Goal: Information Seeking & Learning: Understand process/instructions

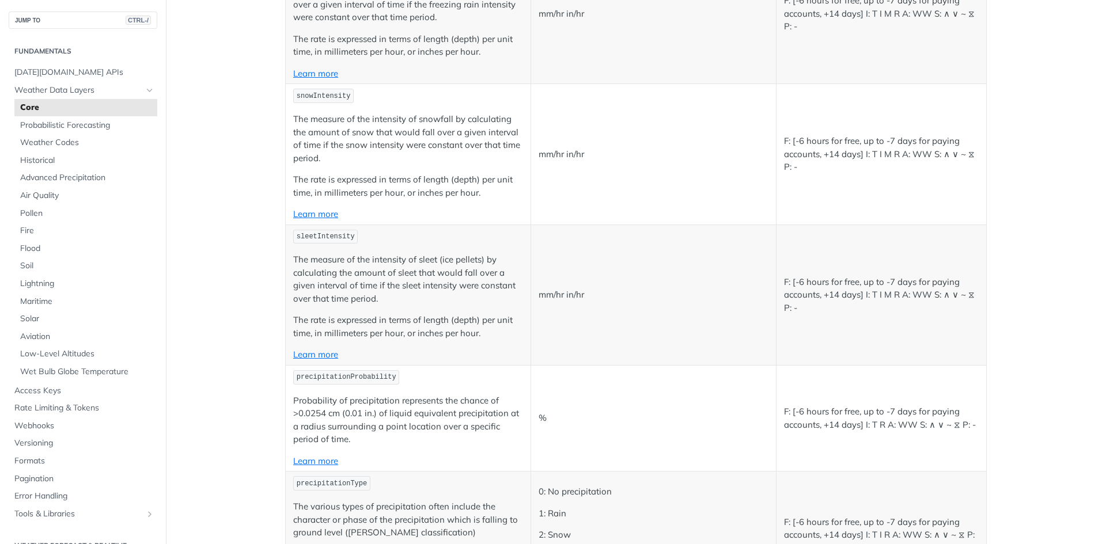
scroll to position [2592, 0]
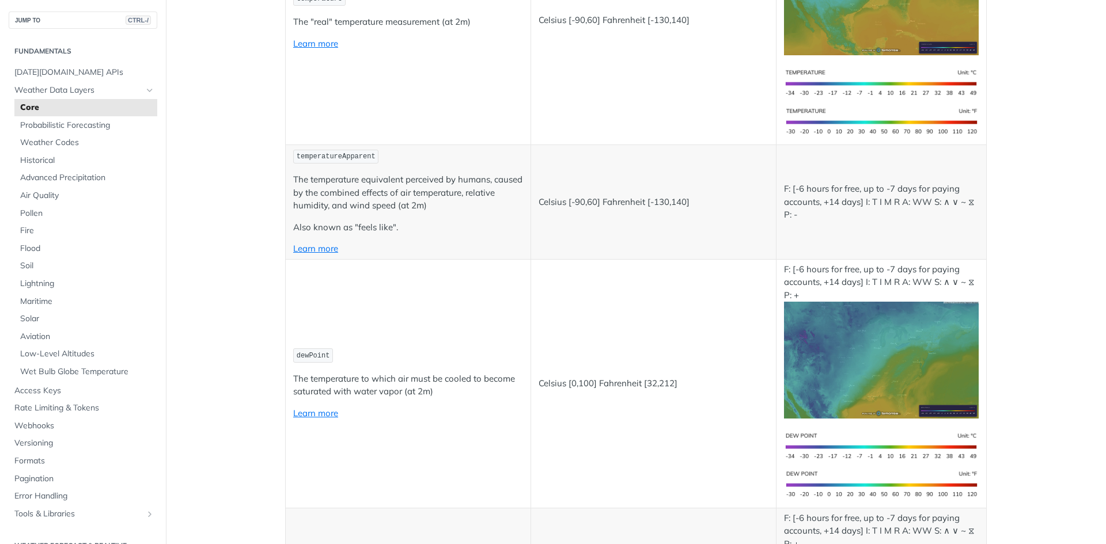
scroll to position [0, 0]
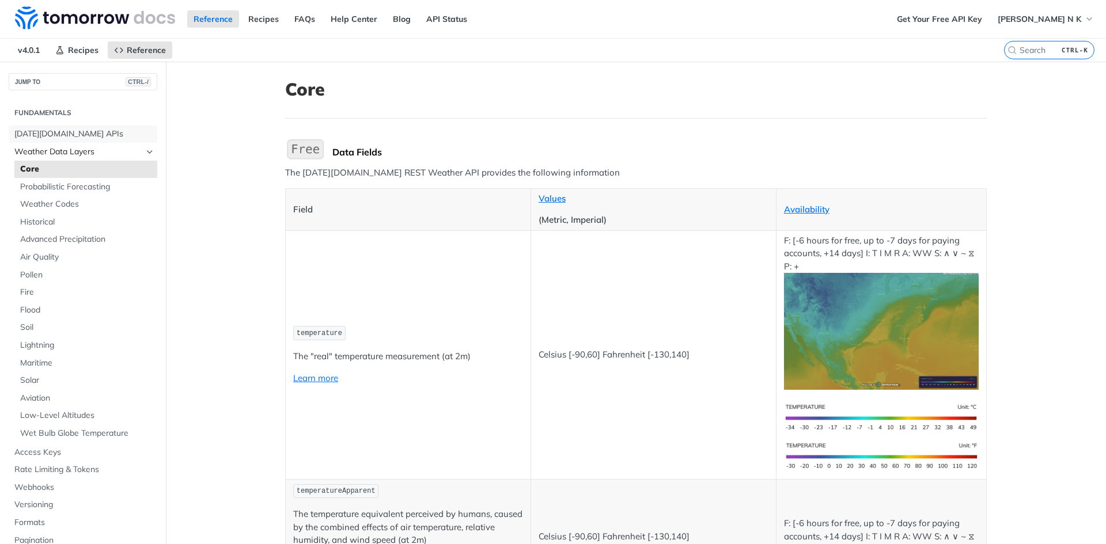
drag, startPoint x: 65, startPoint y: 132, endPoint x: 145, endPoint y: 143, distance: 80.2
click at [65, 132] on span "[DATE][DOMAIN_NAME] APIs" at bounding box center [84, 134] width 140 height 12
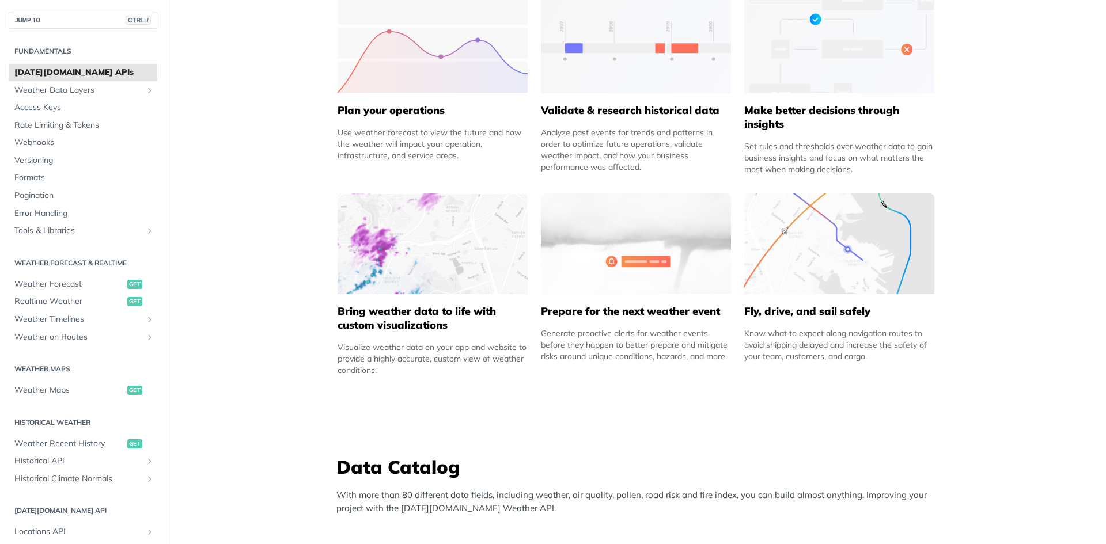
scroll to position [634, 0]
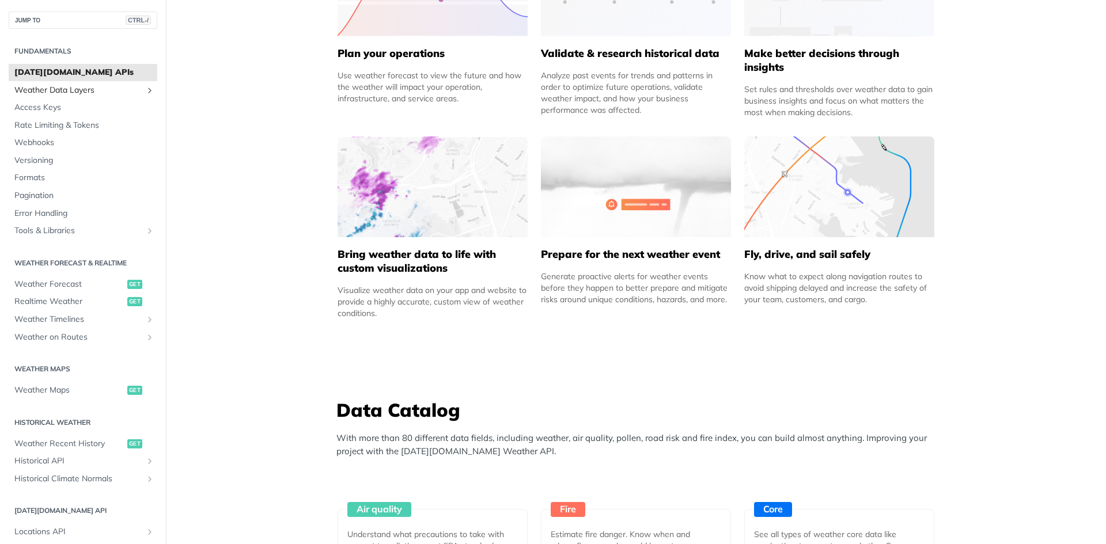
click at [82, 88] on span "Weather Data Layers" at bounding box center [78, 91] width 128 height 12
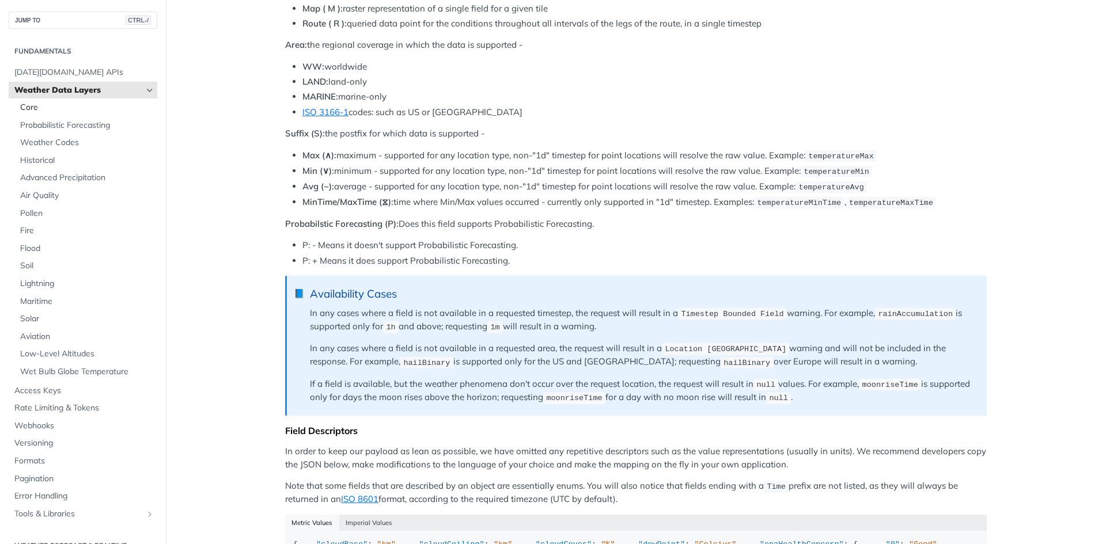
click at [35, 113] on span "Core" at bounding box center [87, 108] width 134 height 12
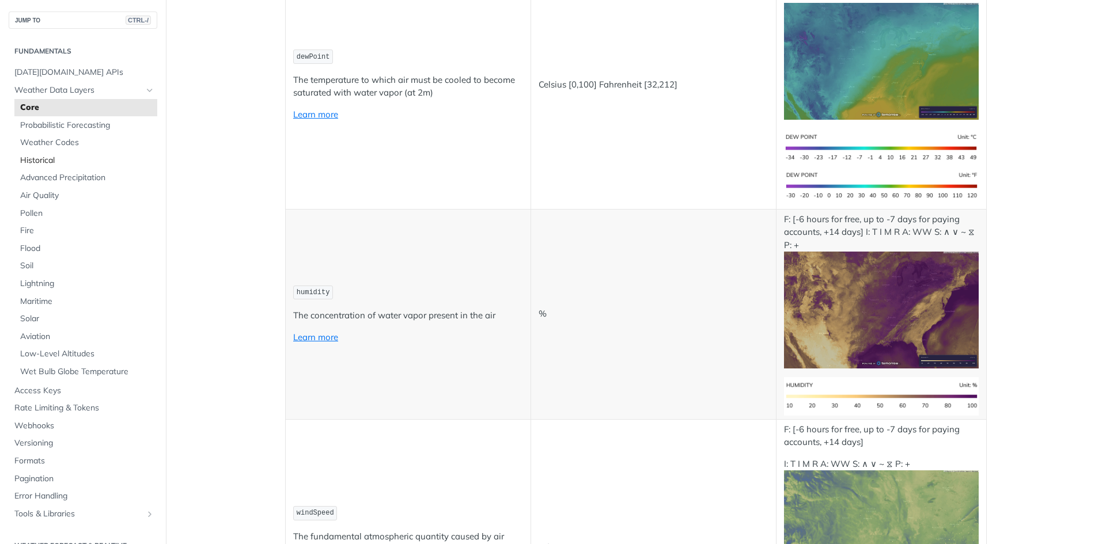
click at [54, 160] on span "Historical" at bounding box center [87, 161] width 134 height 12
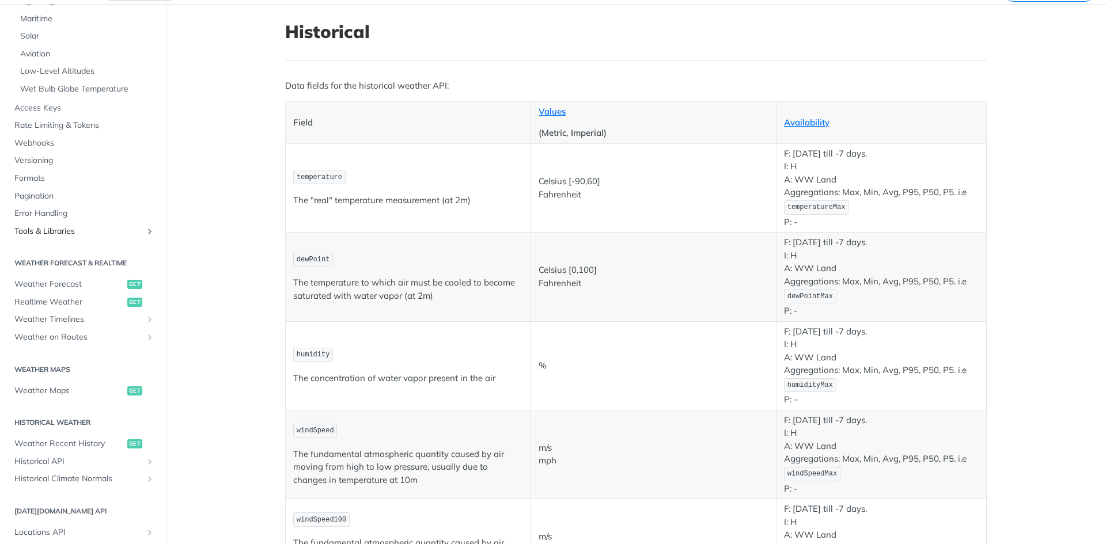
scroll to position [288, 0]
click at [75, 284] on span "Weather Forecast" at bounding box center [69, 284] width 110 height 12
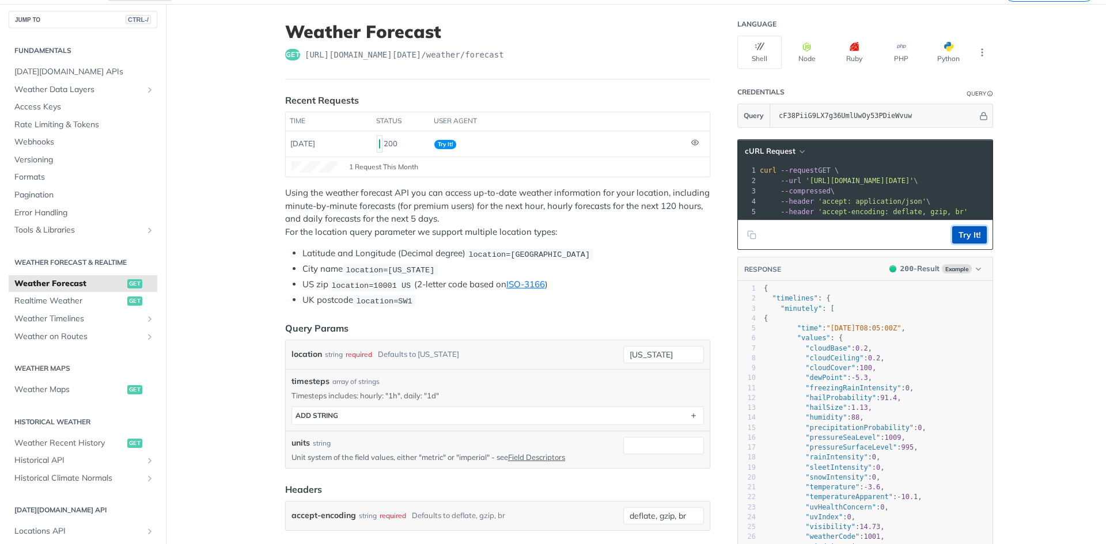
click at [954, 241] on button "Try It!" at bounding box center [969, 234] width 35 height 17
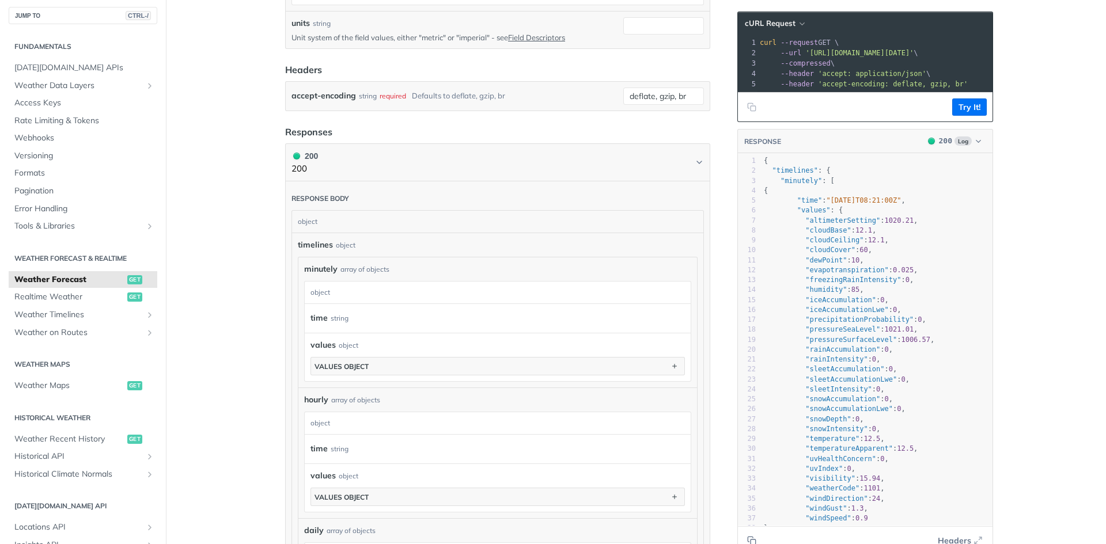
scroll to position [495, 0]
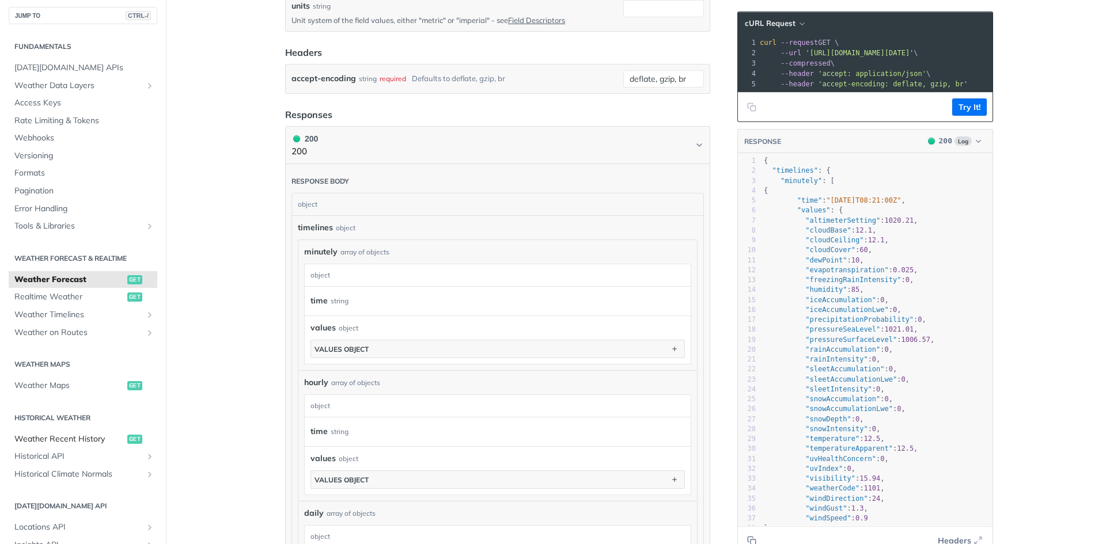
click at [55, 441] on span "Weather Recent History" at bounding box center [69, 440] width 110 height 12
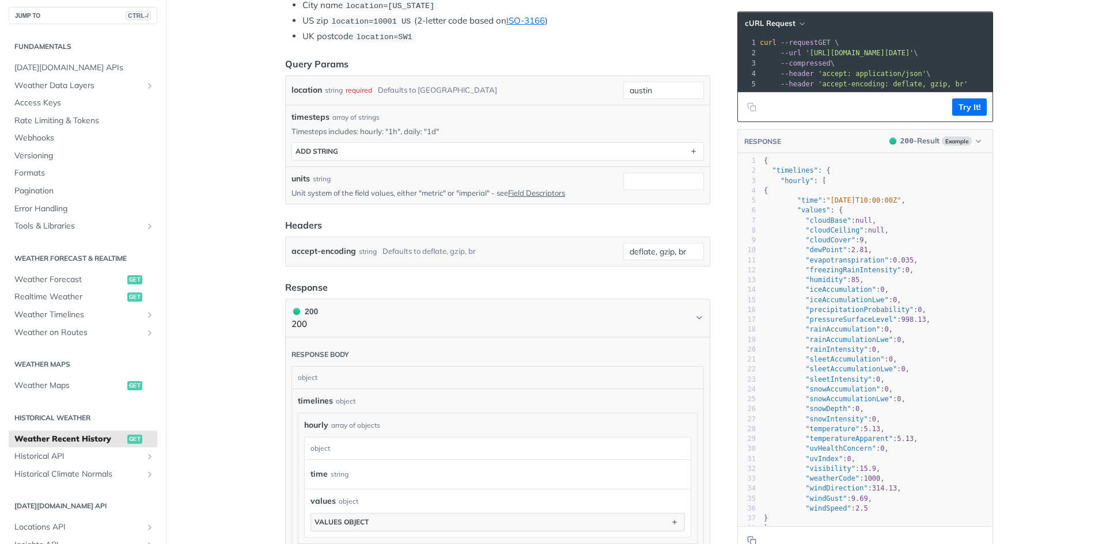
scroll to position [304, 0]
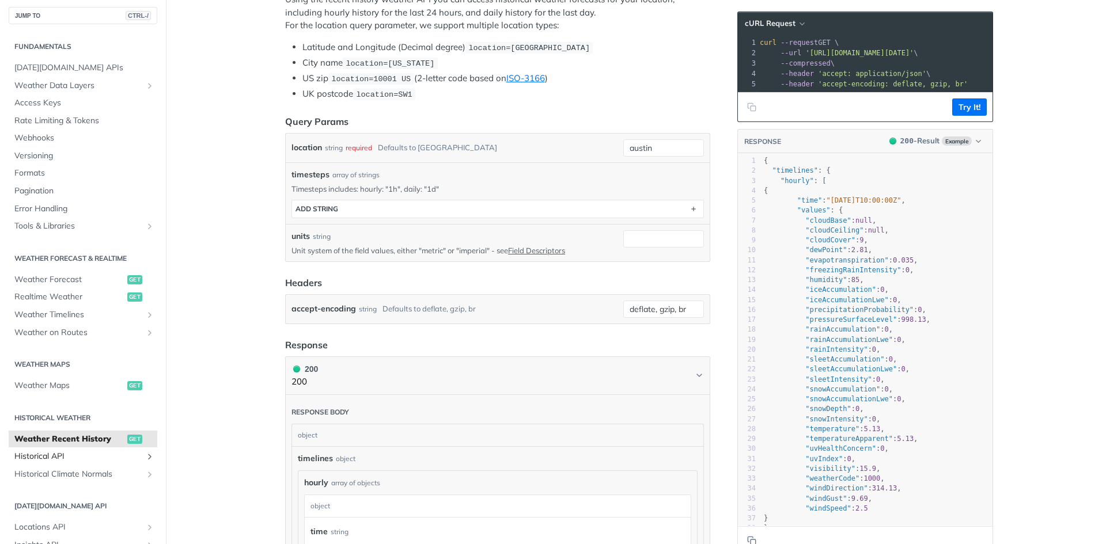
click at [48, 457] on span "Historical API" at bounding box center [78, 457] width 128 height 12
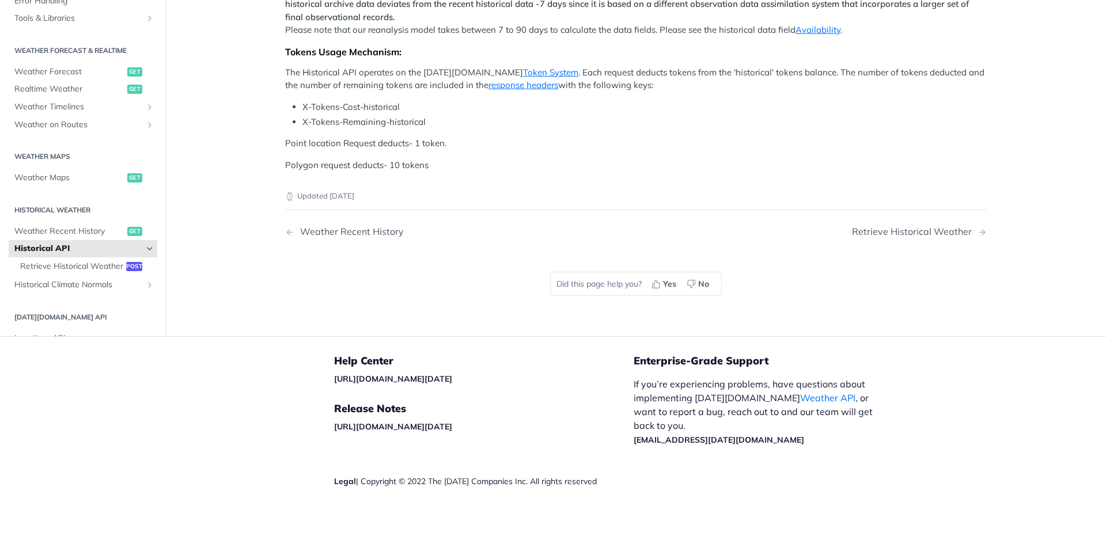
scroll to position [576, 0]
click at [81, 272] on span "Retrieve Historical Weather" at bounding box center [71, 267] width 103 height 12
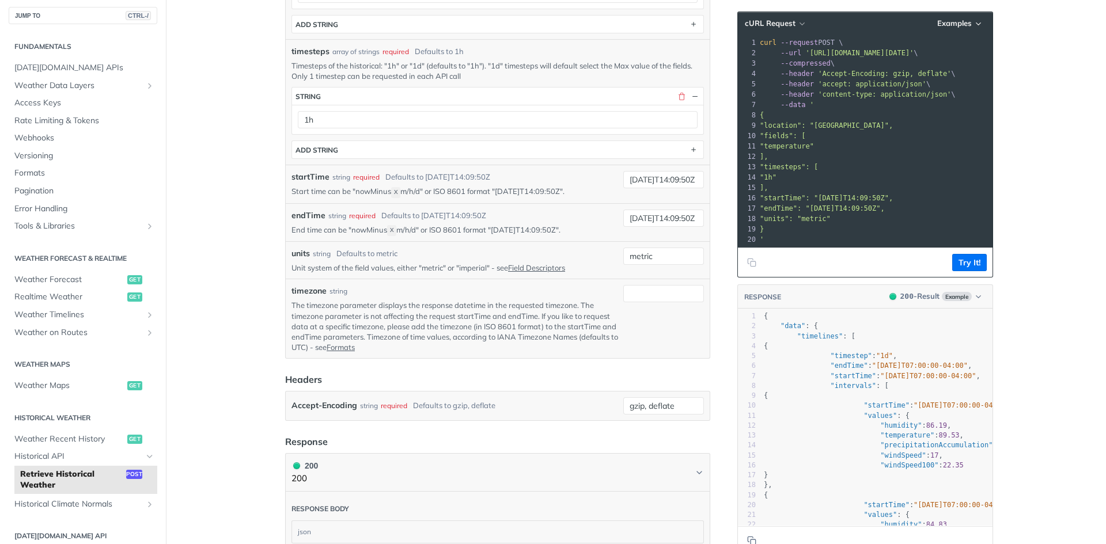
scroll to position [388, 0]
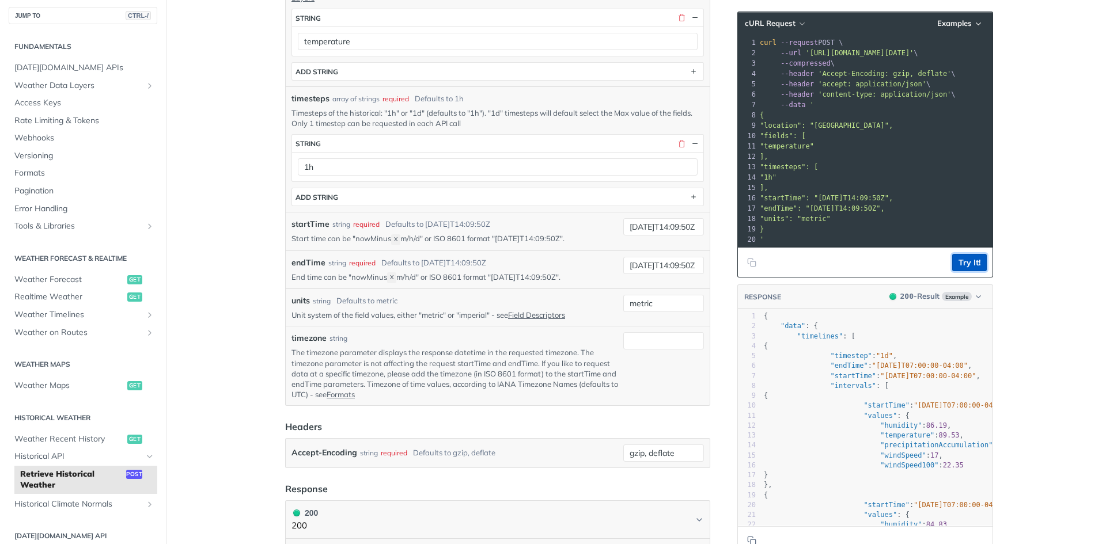
click at [969, 271] on button "Try It!" at bounding box center [969, 262] width 35 height 17
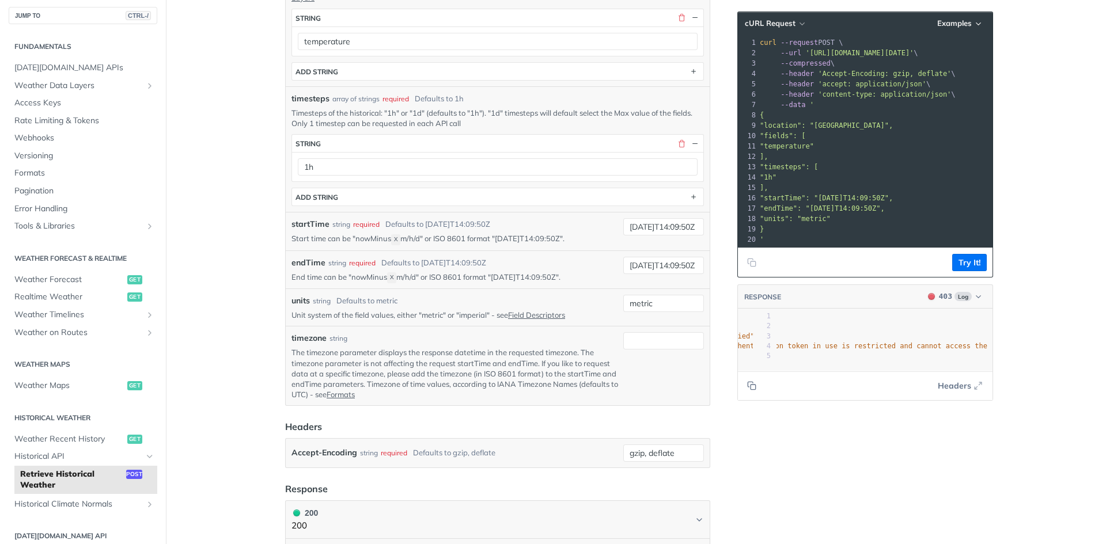
scroll to position [0, 0]
click at [54, 280] on span "Weather Forecast" at bounding box center [69, 280] width 110 height 12
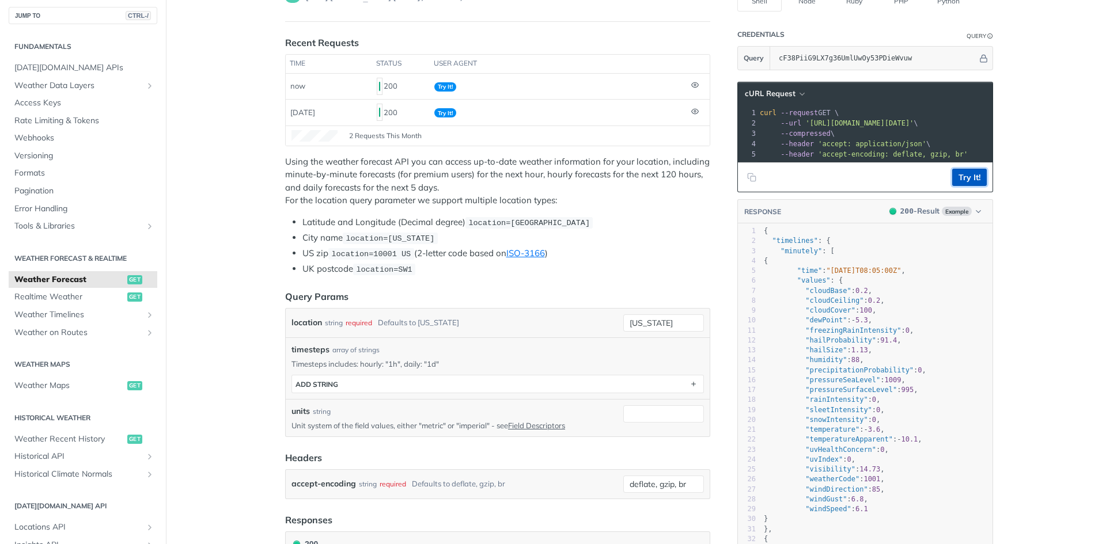
click at [962, 186] on button "Try It!" at bounding box center [969, 177] width 35 height 17
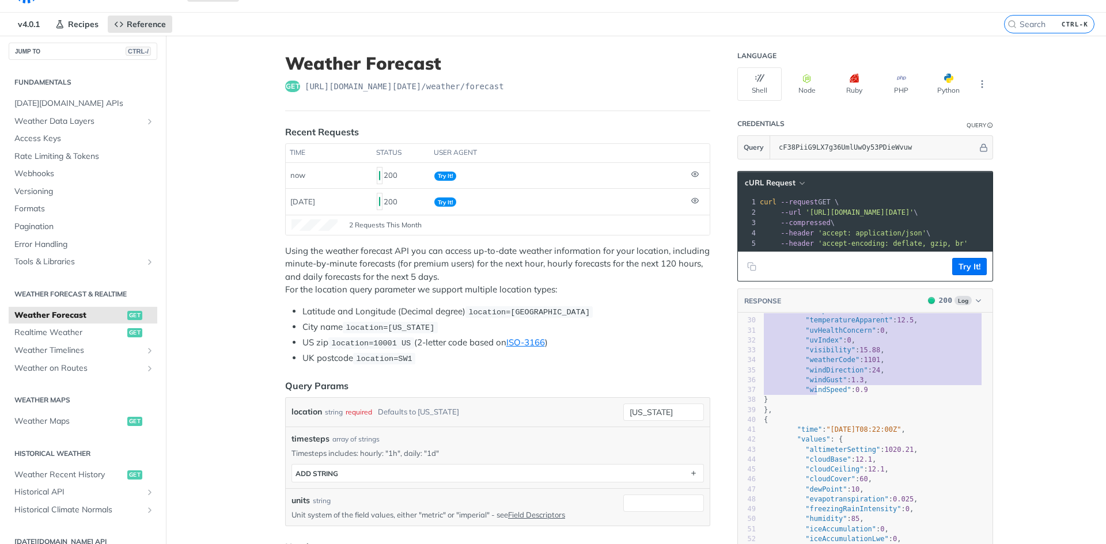
type textarea ""minutely": [ { "time": "2025-10-14T08:21:00Z", "values": { "altimeterSetting":…"
drag, startPoint x: 773, startPoint y: 347, endPoint x: 814, endPoint y: 409, distance: 74.3
click at [814, 409] on div "1 { 2 "timelines" : { 3 "minutely" : [ 4 { 5 "time" : "2025-10-14T08:21:00Z" , …" at bounding box center [876, 395] width 231 height 735
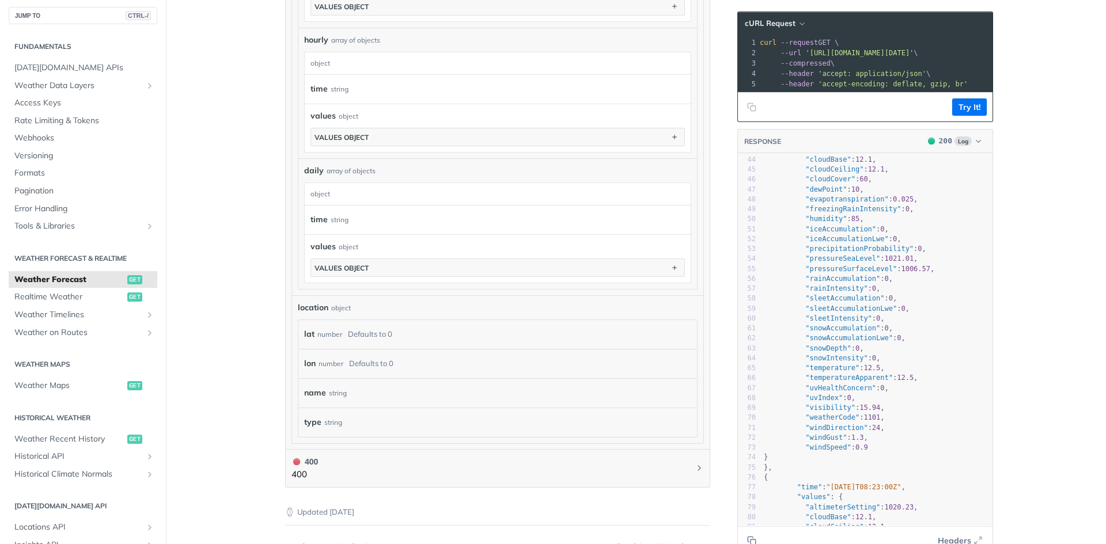
scroll to position [403, 0]
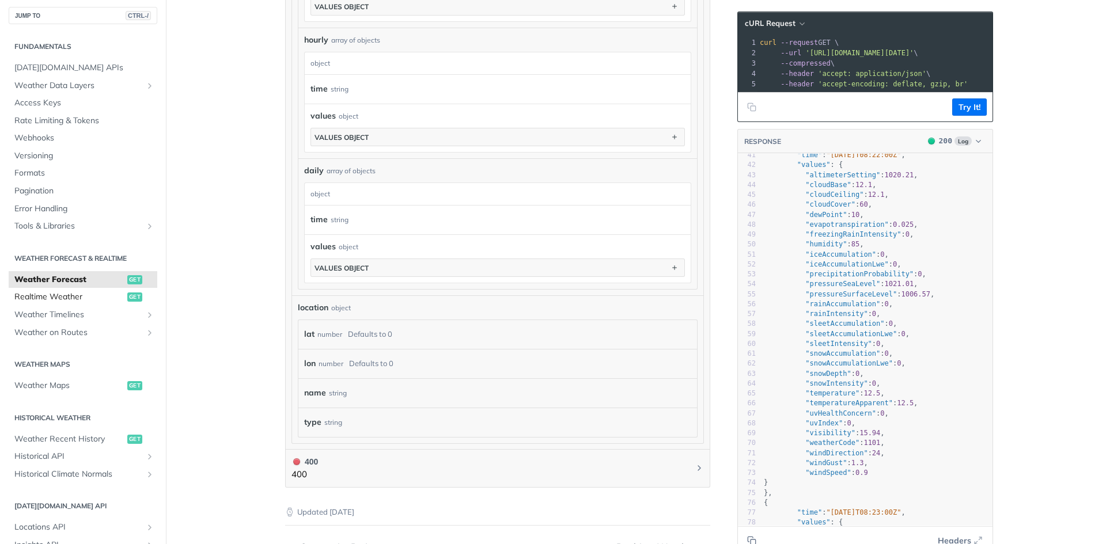
click at [75, 301] on span "Realtime Weather" at bounding box center [69, 297] width 110 height 12
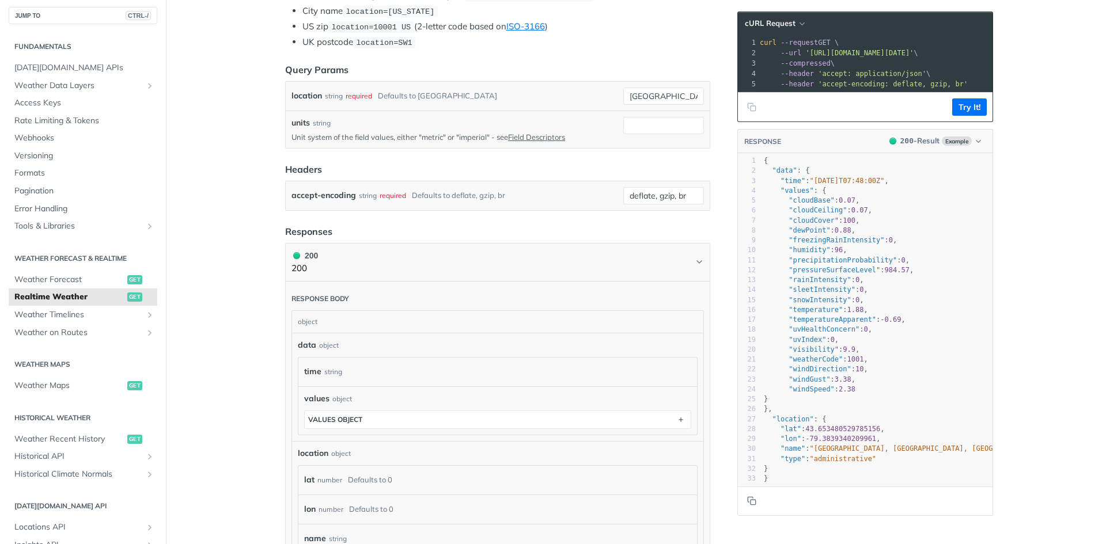
scroll to position [184, 0]
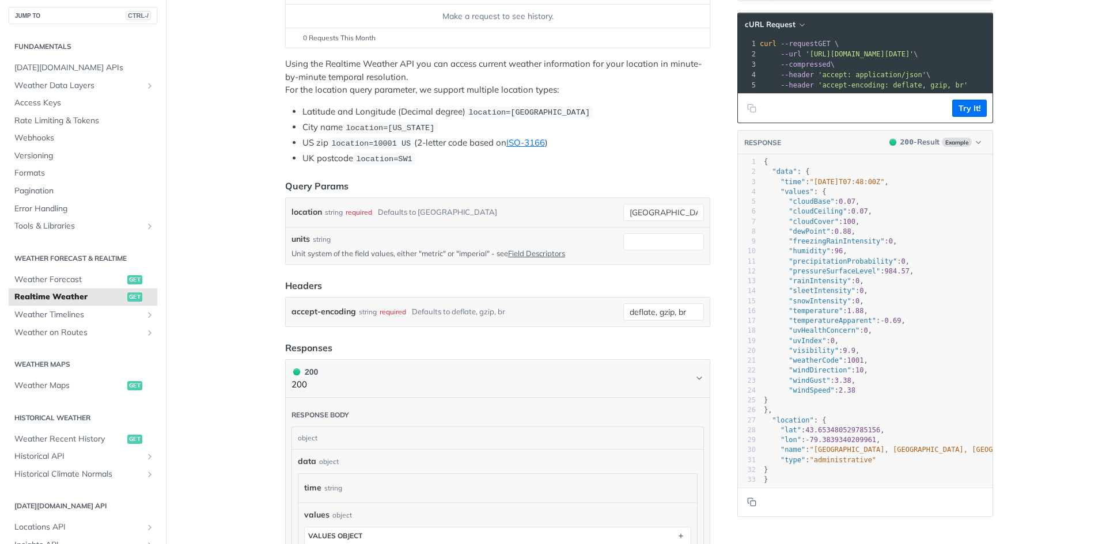
click at [979, 105] on footer "Try It!" at bounding box center [865, 107] width 255 height 29
click at [972, 113] on button "Try It!" at bounding box center [969, 108] width 35 height 17
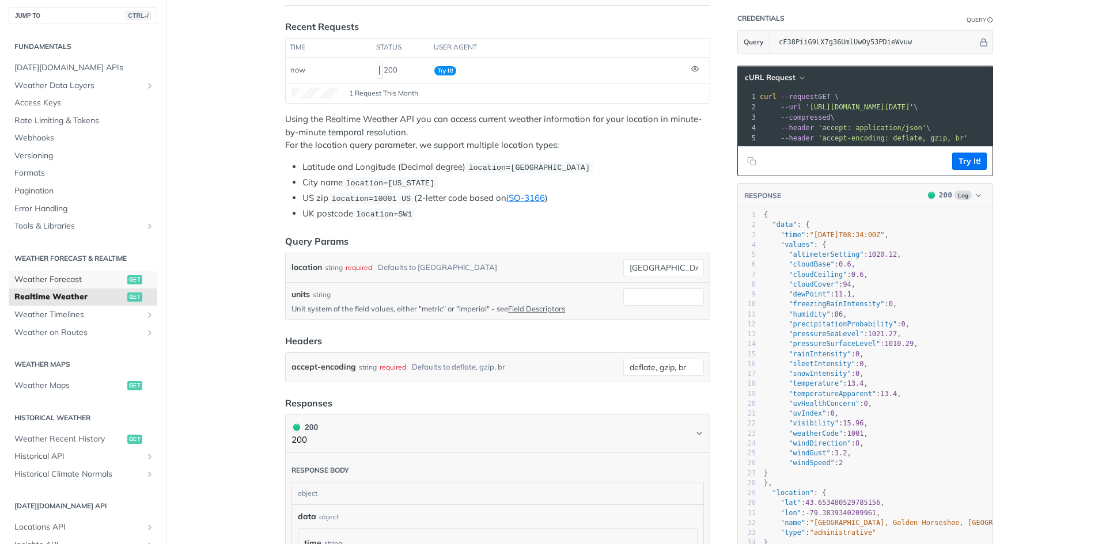
scroll to position [127, 0]
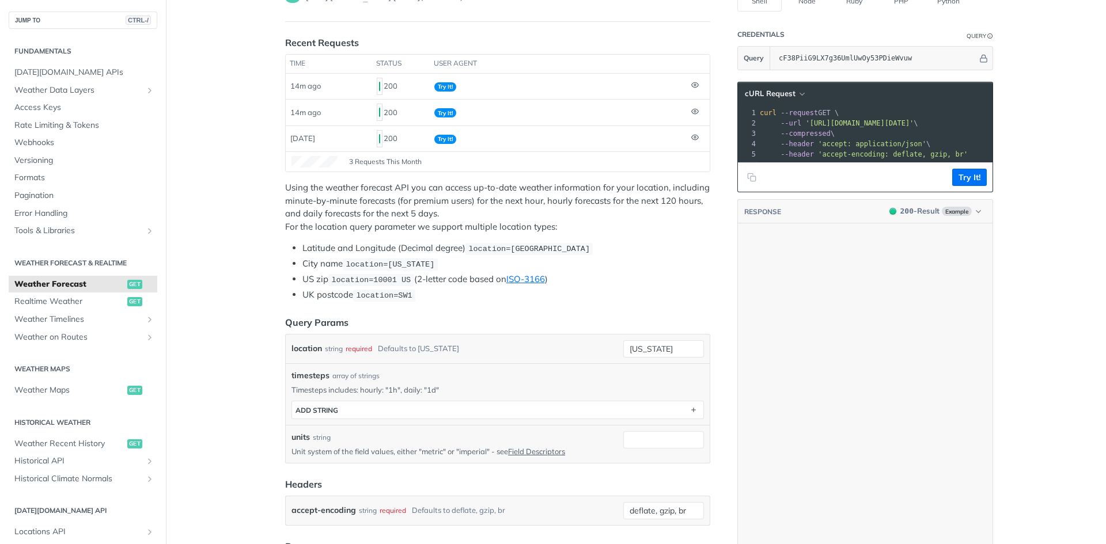
scroll to position [37170, 0]
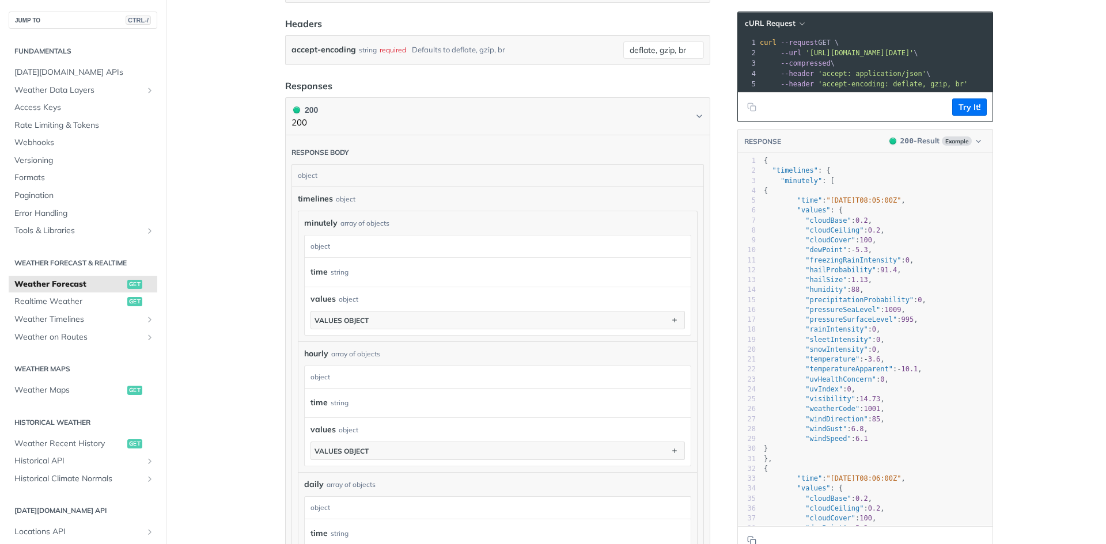
click at [802, 185] on span ""minutely"" at bounding box center [800, 181] width 41 height 8
type textarea "minutely"
click at [802, 185] on span ""minutely"" at bounding box center [800, 181] width 41 height 8
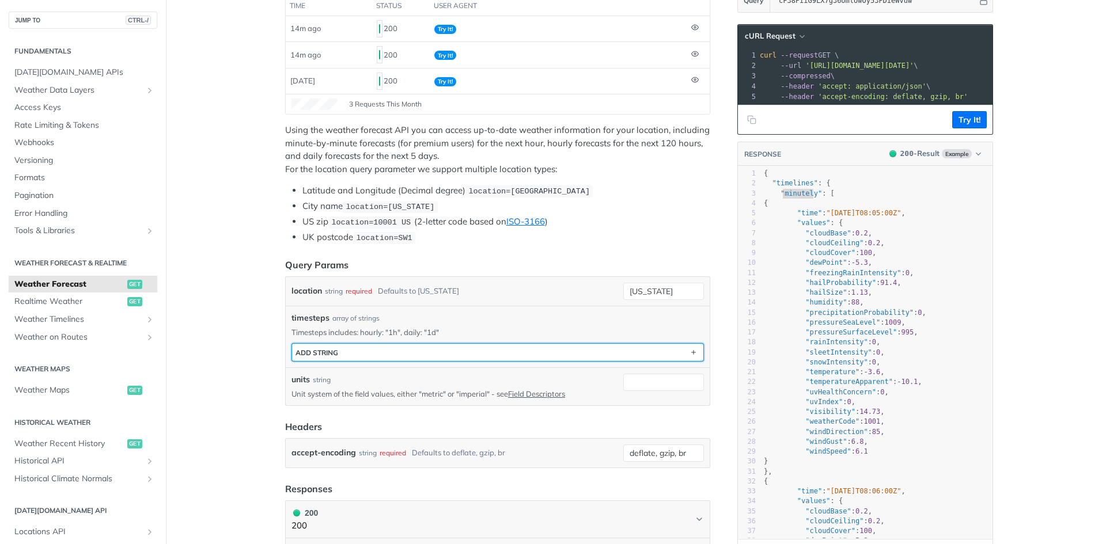
click at [398, 351] on button "ADD string" at bounding box center [497, 352] width 411 height 17
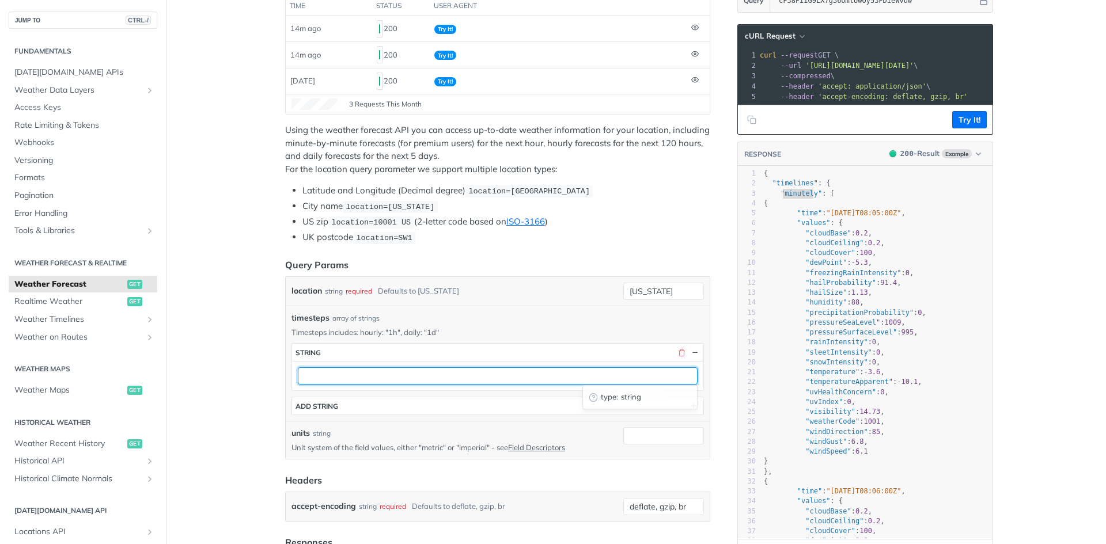
click at [357, 375] on input "text" at bounding box center [498, 375] width 400 height 17
type input "id"
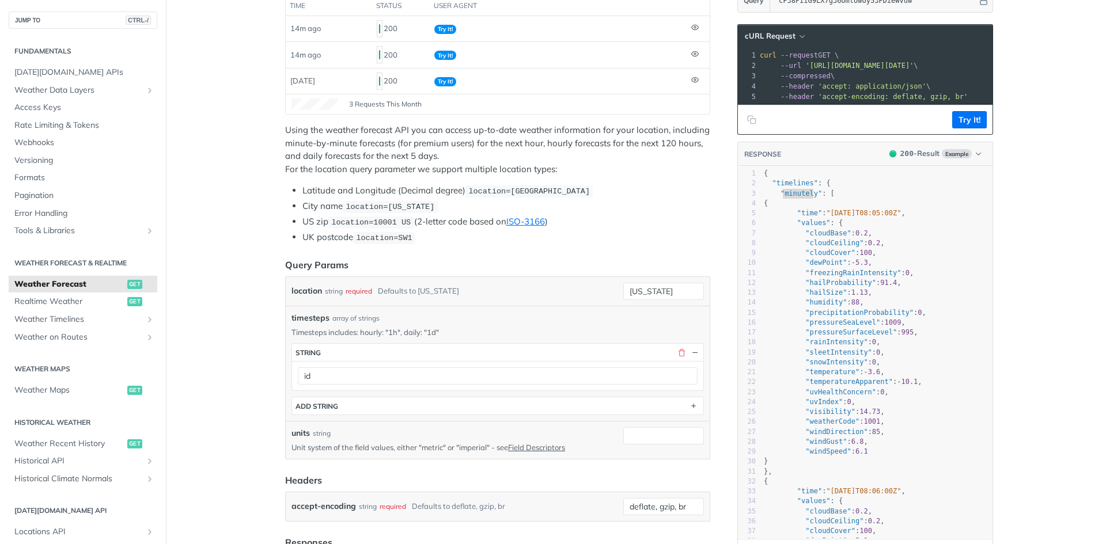
click at [962, 127] on button "Try It!" at bounding box center [969, 119] width 35 height 17
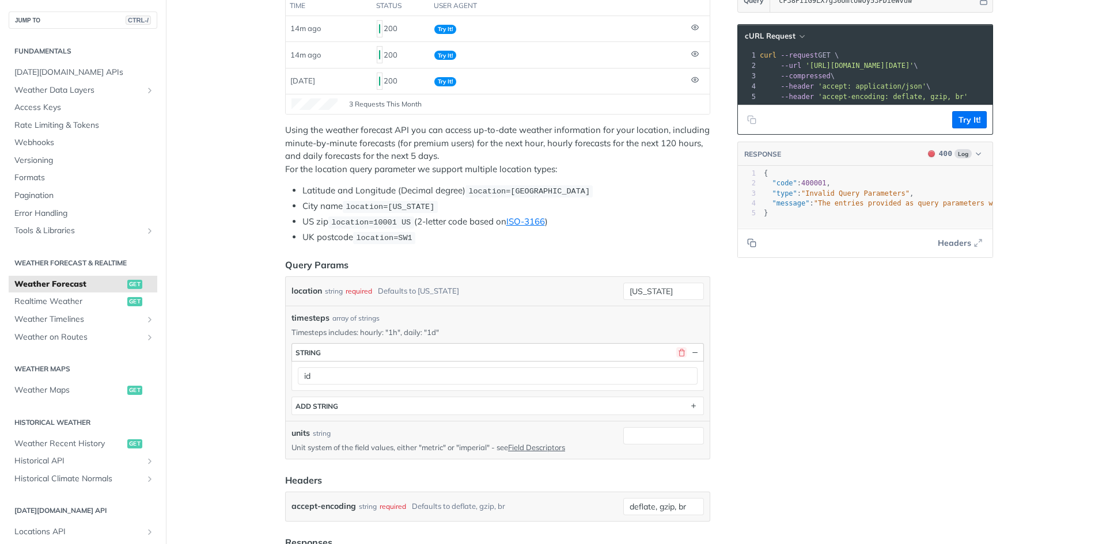
click at [677, 351] on button "button" at bounding box center [681, 352] width 10 height 10
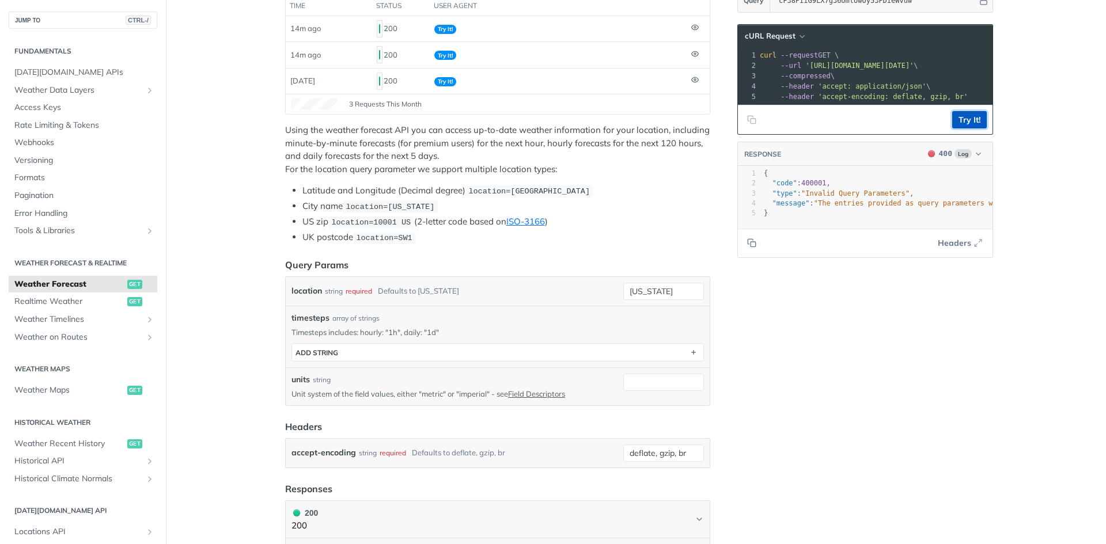
click at [974, 126] on button "Try It!" at bounding box center [969, 119] width 35 height 17
click at [959, 127] on button "Try It!" at bounding box center [969, 119] width 35 height 17
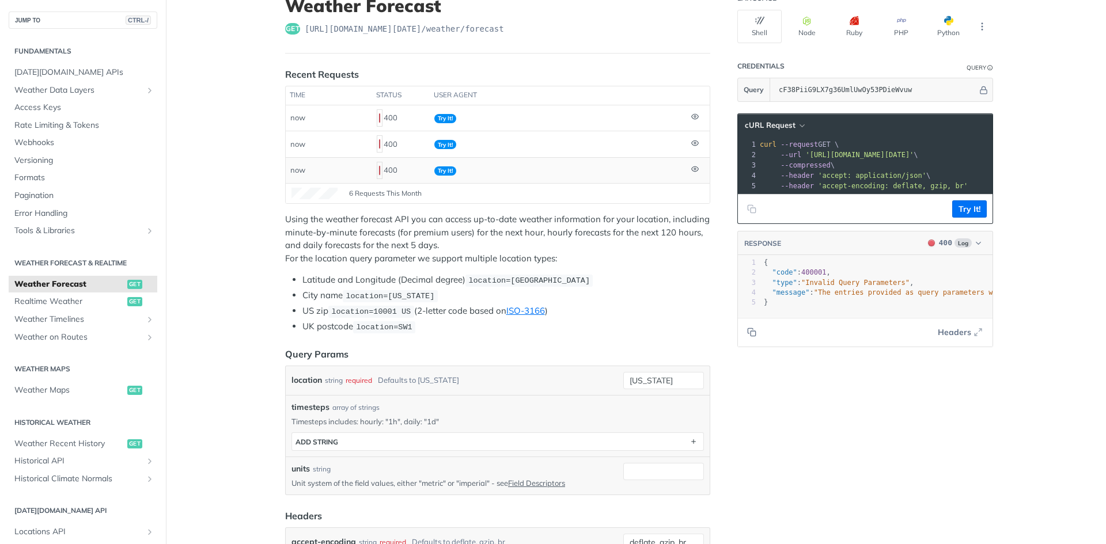
scroll to position [115, 0]
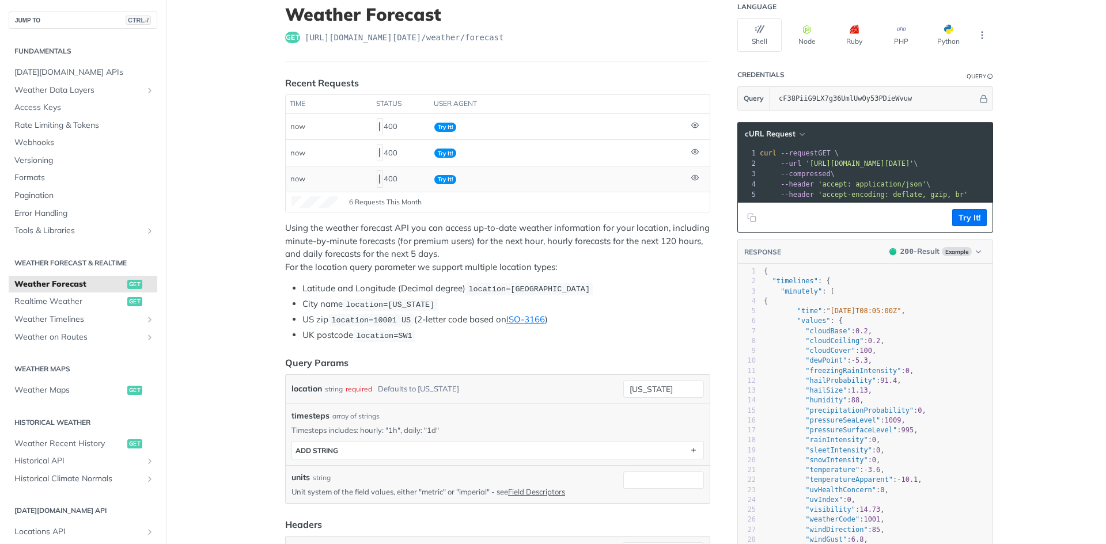
scroll to position [115, 0]
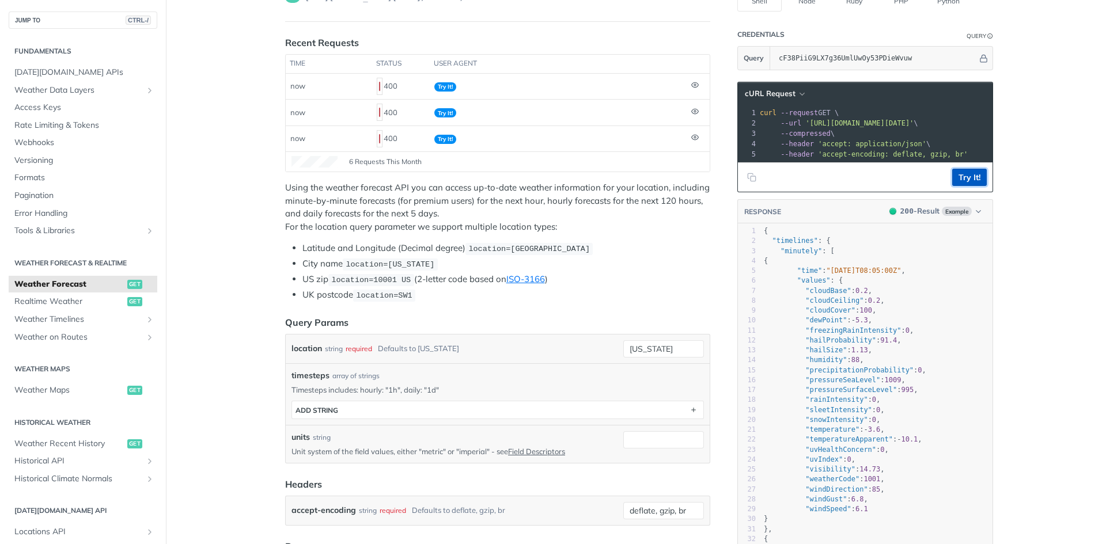
click at [965, 185] on button "Try It!" at bounding box center [969, 177] width 35 height 17
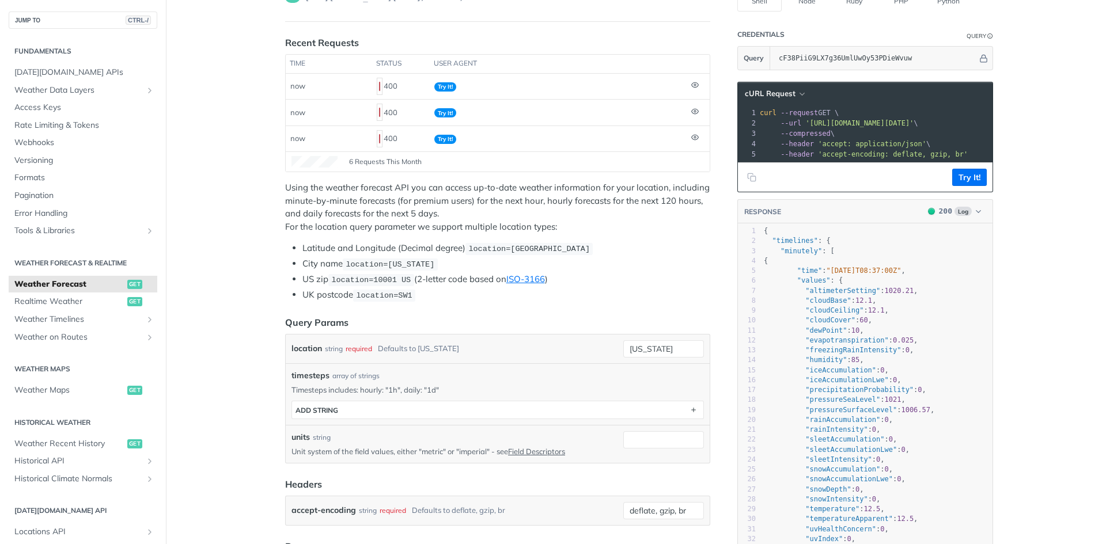
scroll to position [0, 0]
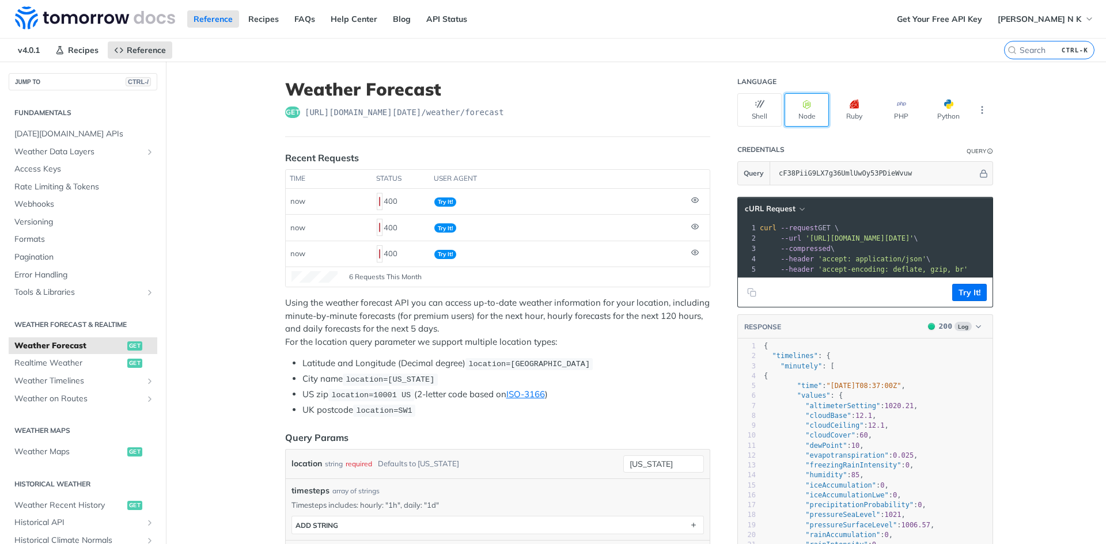
click at [795, 113] on button "Node" at bounding box center [806, 109] width 44 height 33
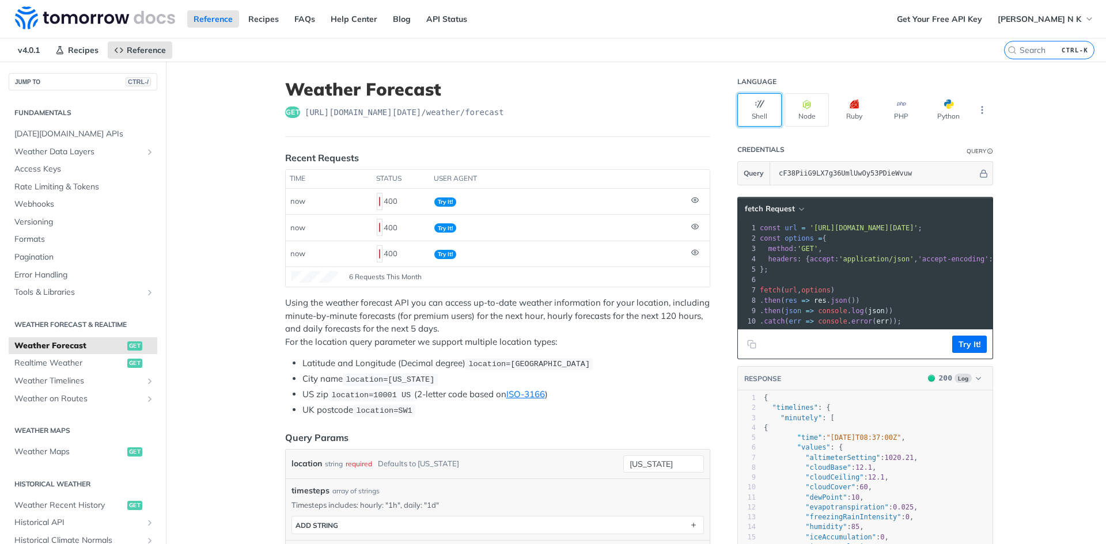
click at [768, 115] on button "Shell" at bounding box center [759, 109] width 44 height 33
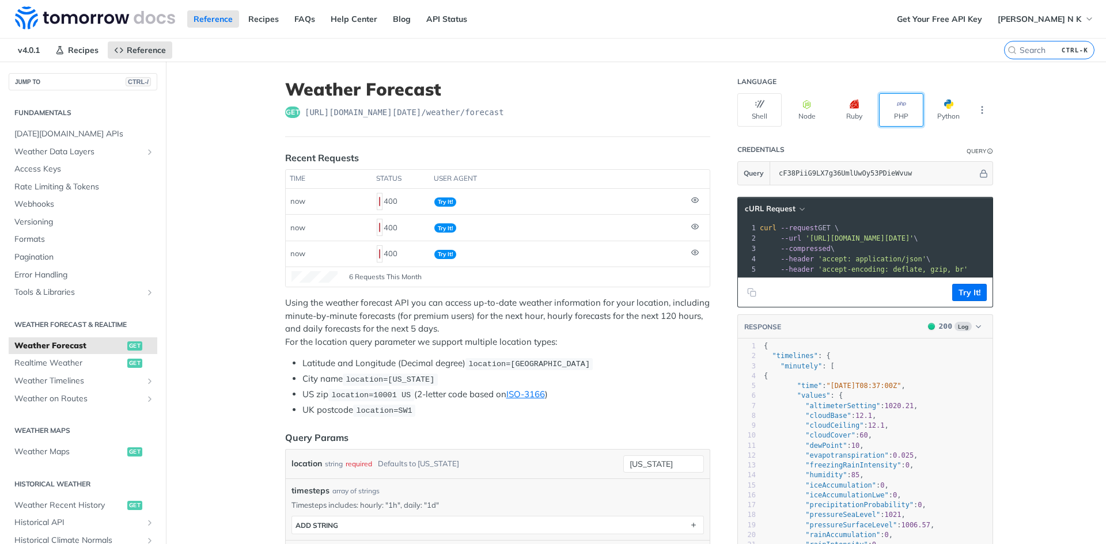
click at [897, 105] on icon "button" at bounding box center [901, 104] width 9 height 9
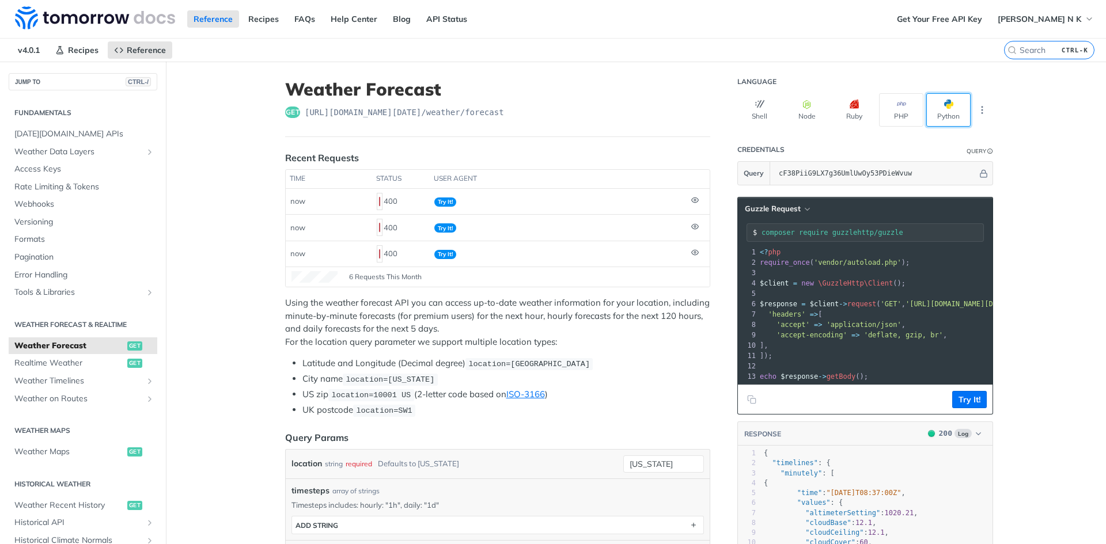
click at [938, 111] on button "Python" at bounding box center [948, 109] width 44 height 33
type input "python -m pip install requests"
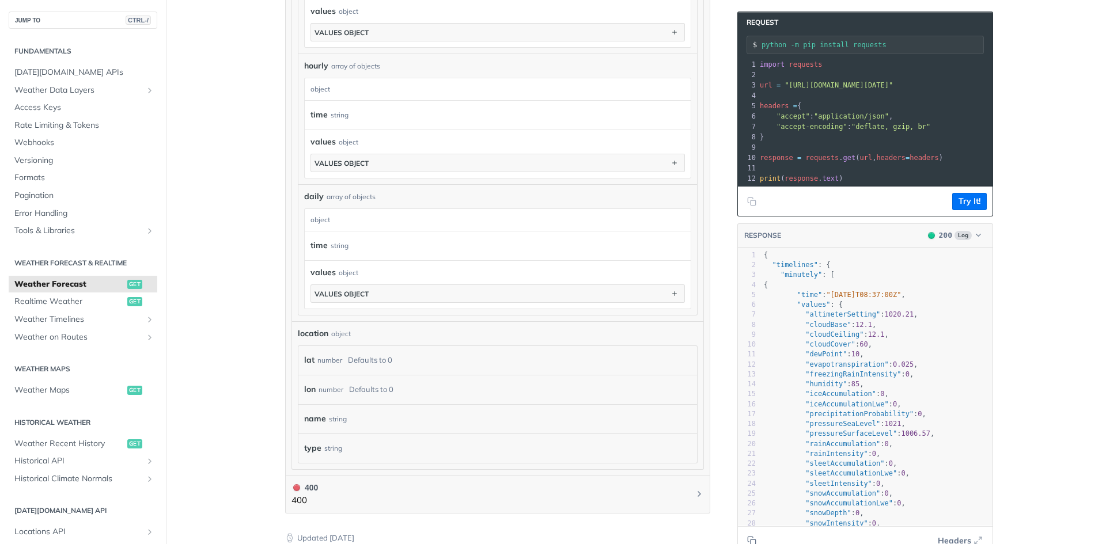
click at [436, 220] on div "object" at bounding box center [496, 220] width 383 height 22
click at [410, 241] on div "time string" at bounding box center [492, 245] width 364 height 17
click at [399, 273] on div "values object" at bounding box center [497, 273] width 374 height 12
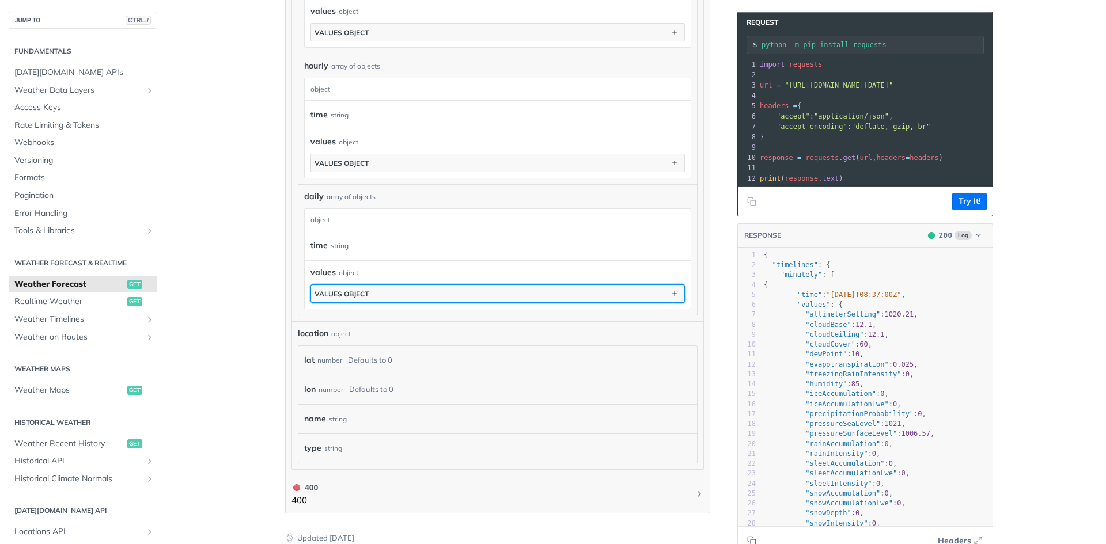
click at [413, 295] on button "values object" at bounding box center [497, 293] width 373 height 17
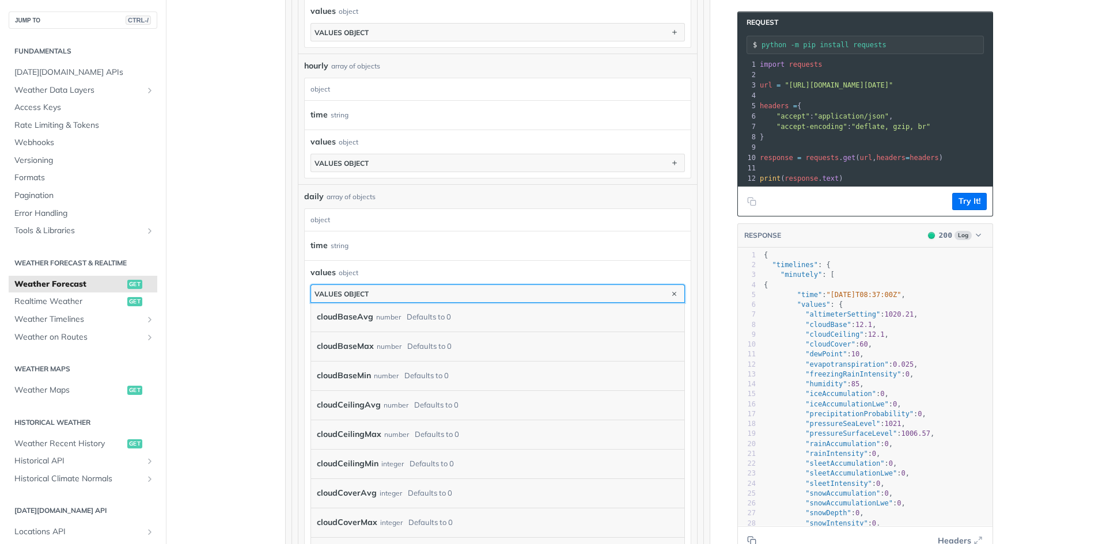
click at [413, 295] on button "values object" at bounding box center [497, 293] width 373 height 17
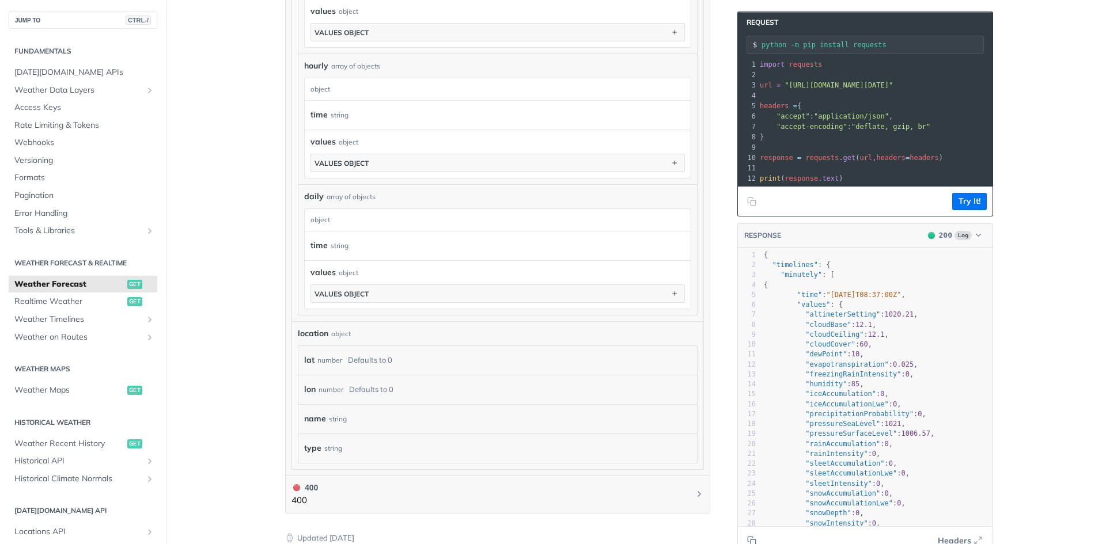
click at [848, 280] on pre ""minutely" : [" at bounding box center [876, 275] width 231 height 10
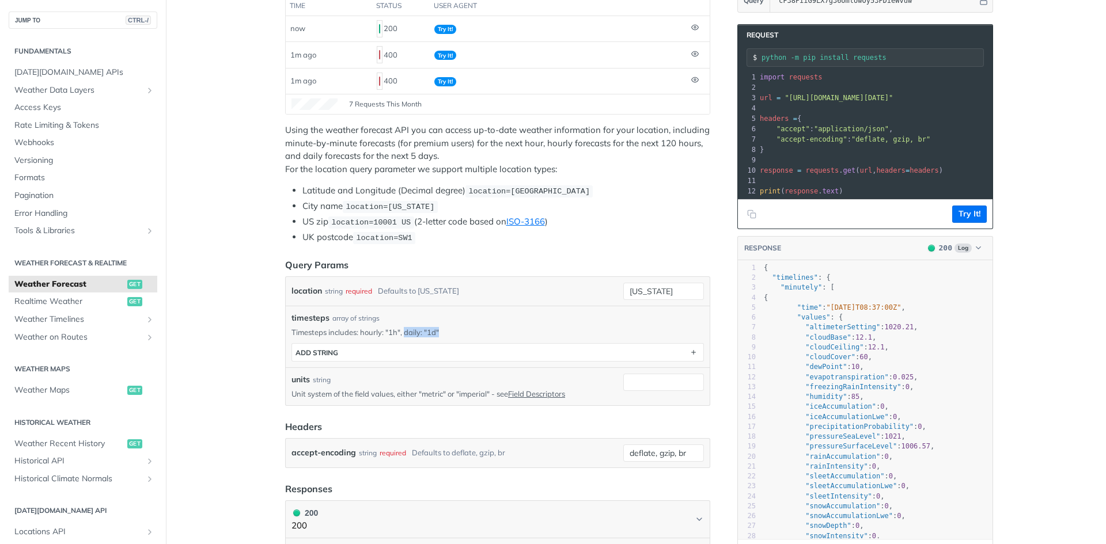
drag, startPoint x: 399, startPoint y: 332, endPoint x: 438, endPoint y: 335, distance: 39.2
click at [438, 335] on p "Timesteps includes: hourly: "1h", daily: "1d"" at bounding box center [497, 332] width 412 height 10
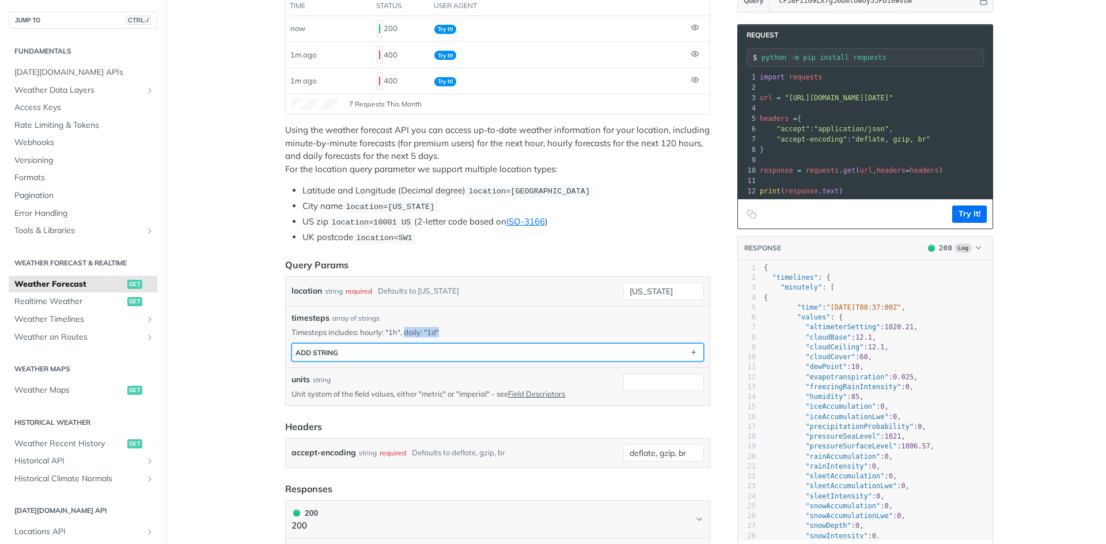
click at [400, 348] on button "ADD string" at bounding box center [497, 352] width 411 height 17
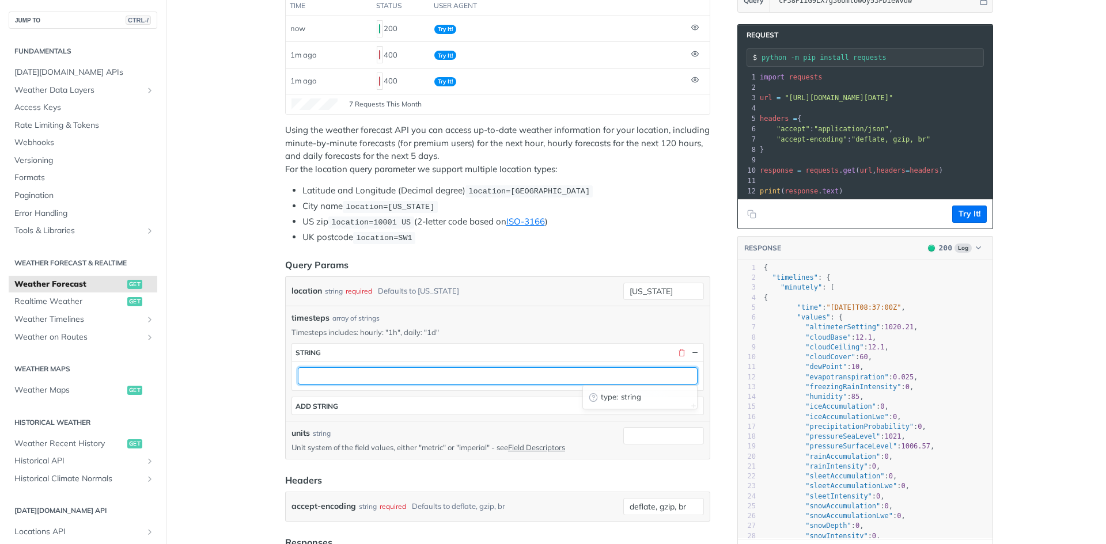
click at [359, 367] on input "text" at bounding box center [498, 375] width 400 height 17
paste input ""minutely": [ { "time": "2025-10-14T08:21:00Z", "values": { "altimeterSetting":…"
type input ""minutely": [ { "time": "2025-10-14T08:21:00Z", "values": { "altimeterSetting":…"
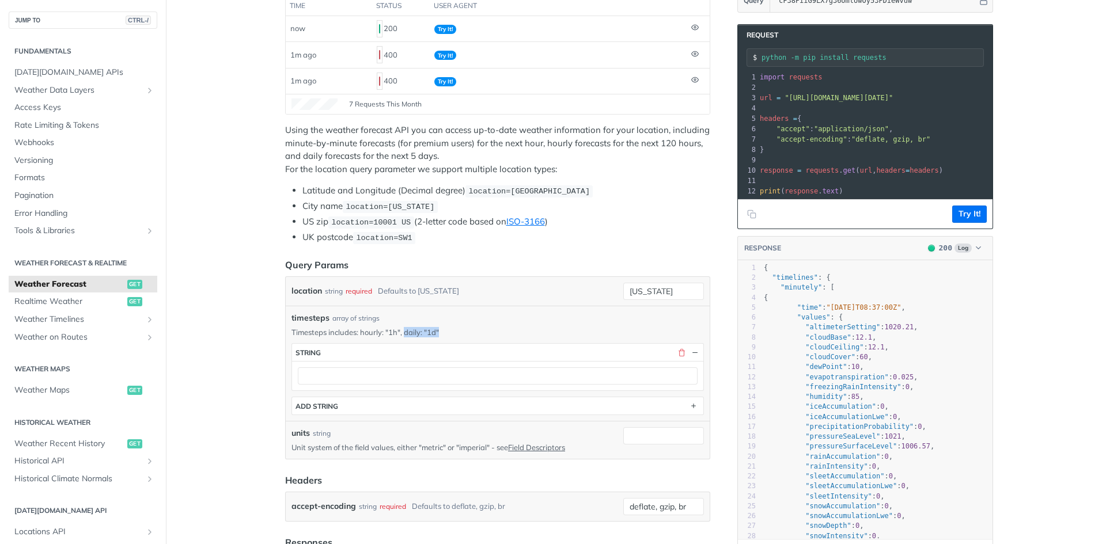
drag, startPoint x: 401, startPoint y: 330, endPoint x: 434, endPoint y: 333, distance: 33.6
click at [434, 333] on p "Timesteps includes: hourly: "1h", daily: "1d"" at bounding box center [497, 332] width 412 height 10
copy p "daily: "1d""
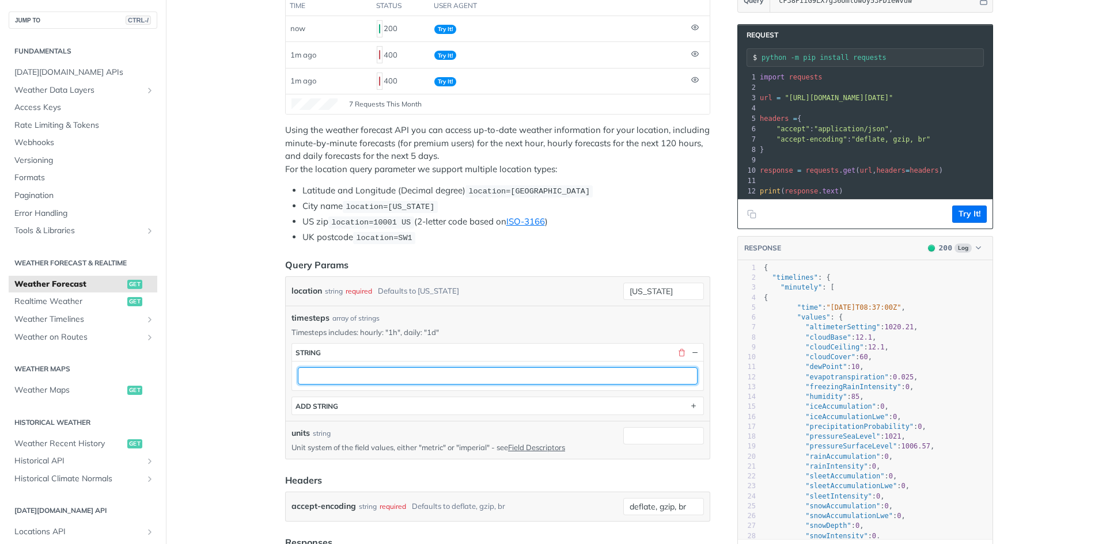
click at [349, 374] on input "text" at bounding box center [498, 375] width 400 height 17
paste input "daily: "1d""
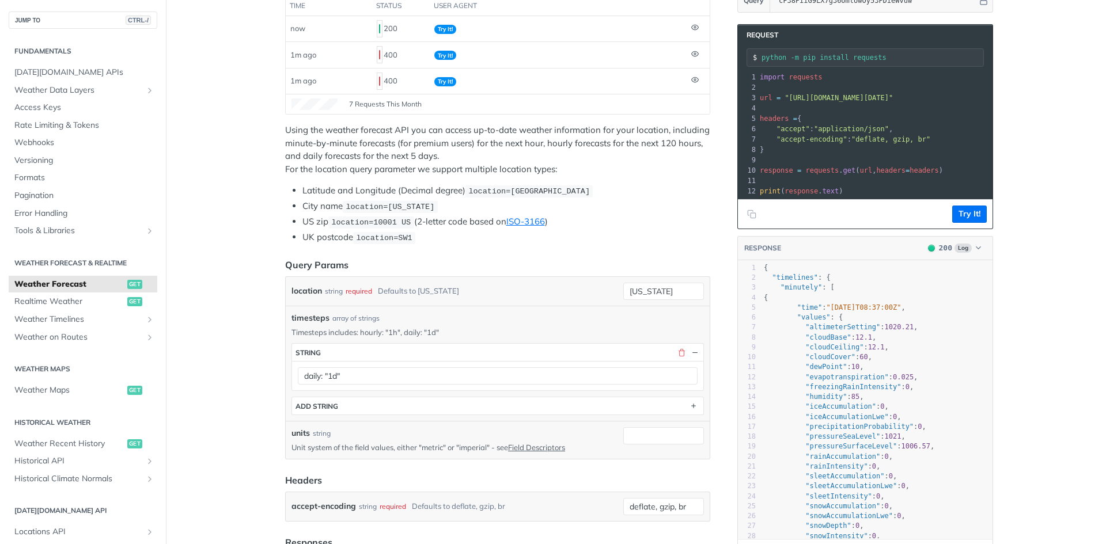
click at [964, 213] on footer "Try It!" at bounding box center [865, 213] width 255 height 29
click at [960, 223] on button "Try It!" at bounding box center [969, 214] width 35 height 17
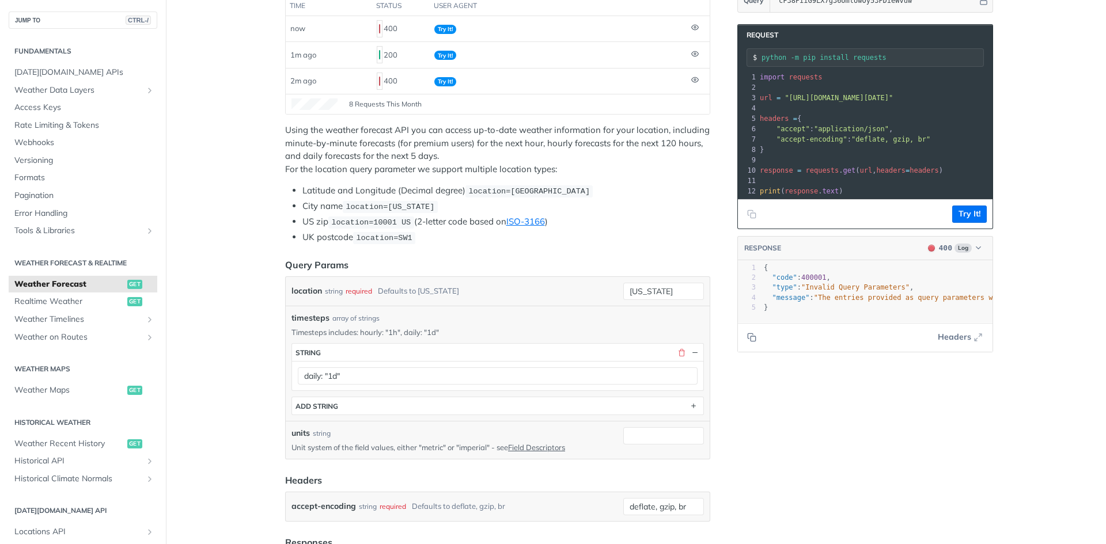
scroll to position [230, 0]
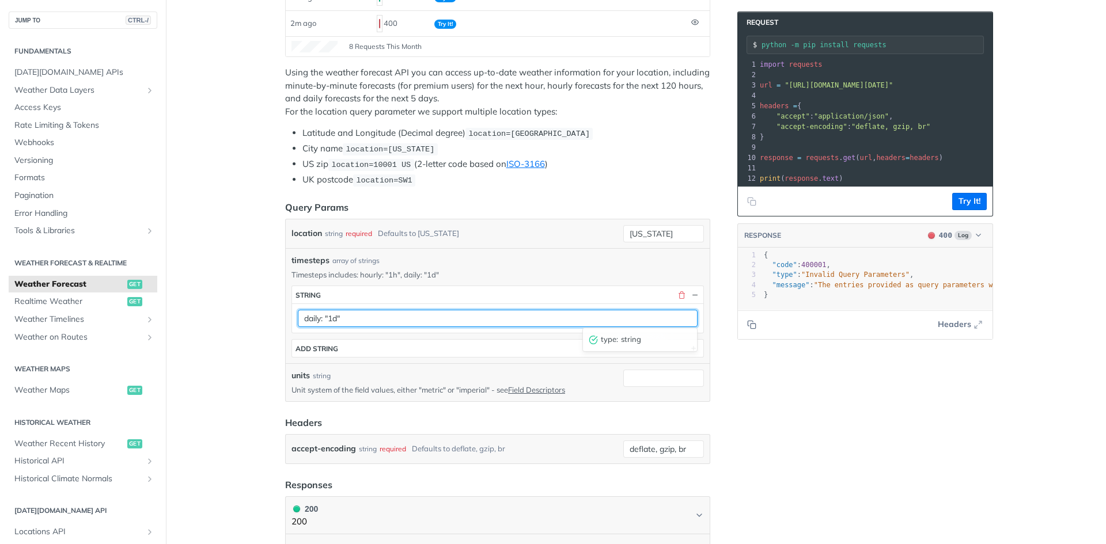
drag, startPoint x: 318, startPoint y: 315, endPoint x: 357, endPoint y: 317, distance: 38.7
click at [357, 317] on input "daily: "1d"" at bounding box center [498, 318] width 400 height 17
type input "daily"
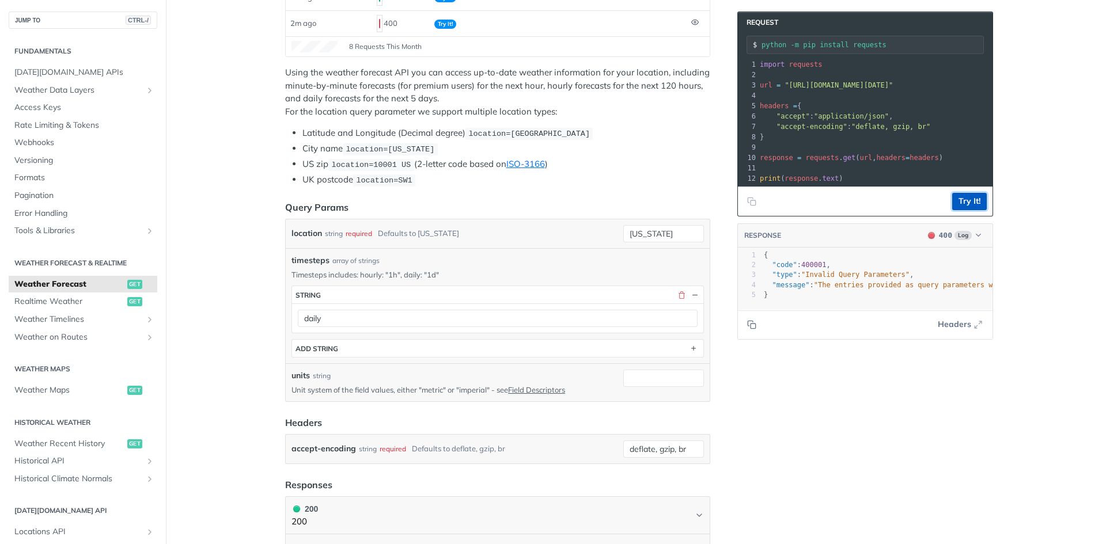
click at [972, 208] on button "Try It!" at bounding box center [969, 201] width 35 height 17
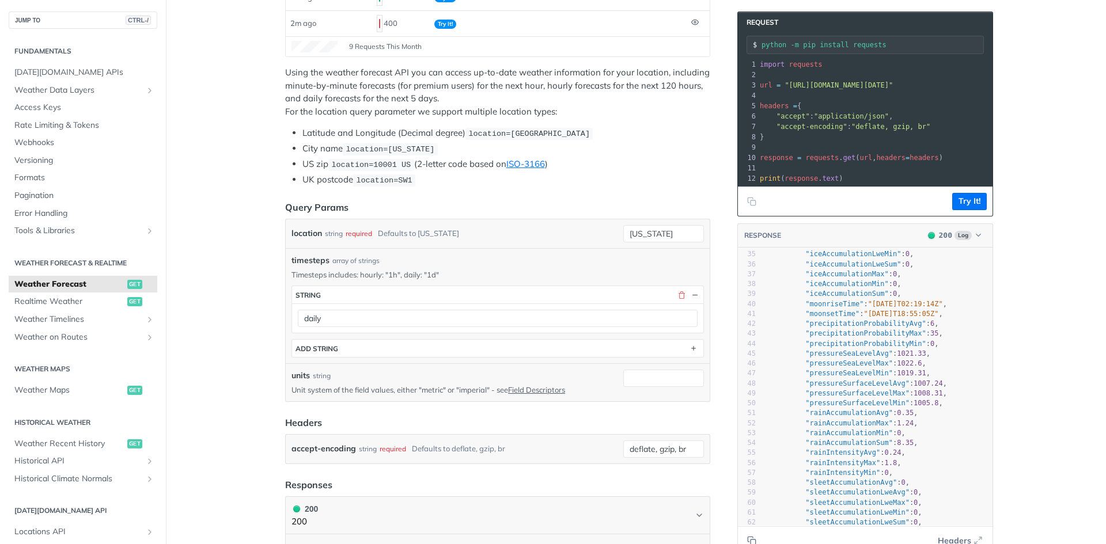
scroll to position [440, 0]
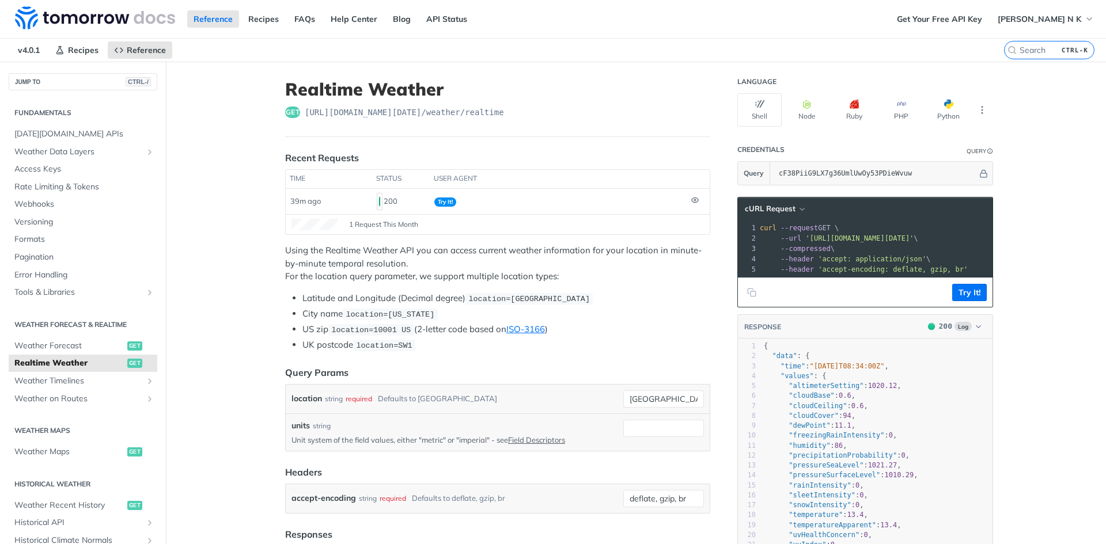
scroll to position [127, 0]
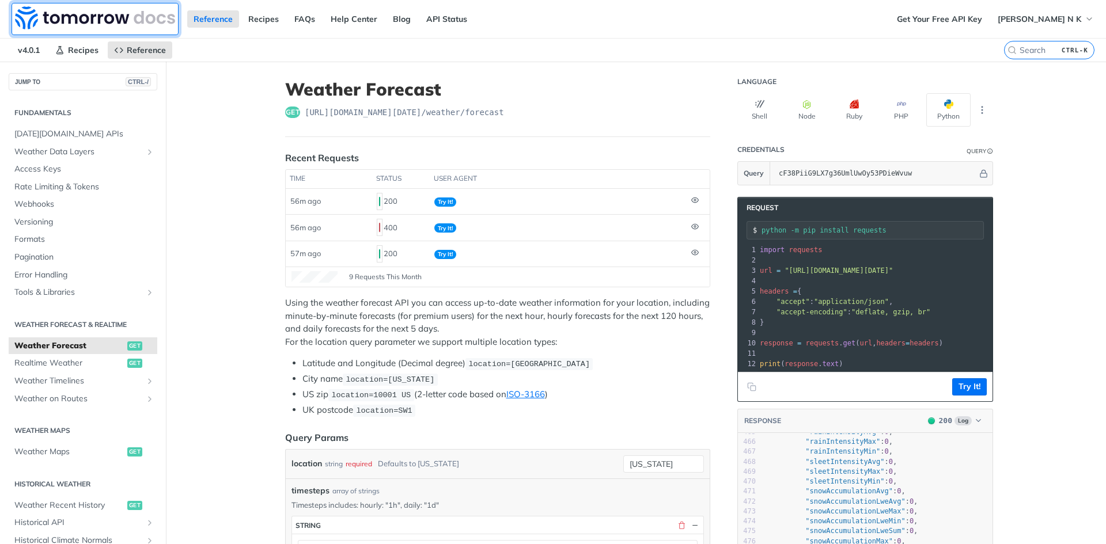
click at [76, 13] on img at bounding box center [95, 17] width 160 height 23
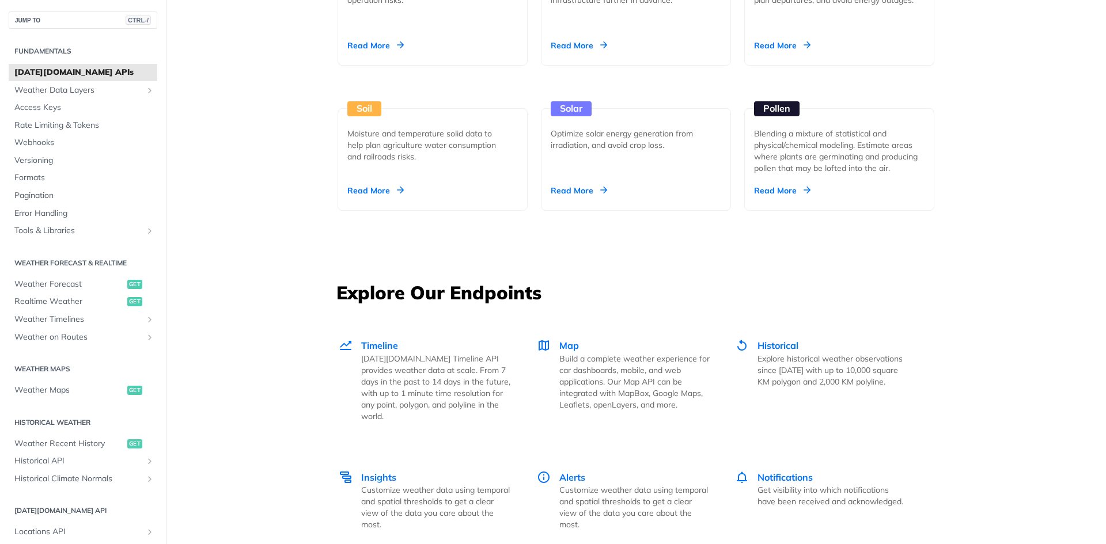
scroll to position [1440, 0]
